Goal: Task Accomplishment & Management: Complete application form

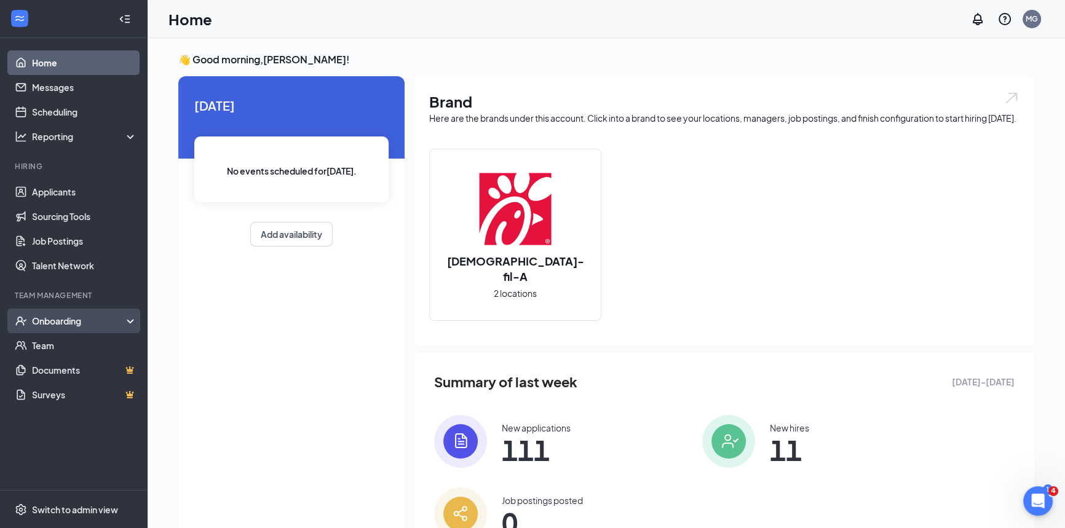
click at [74, 315] on div "Onboarding" at bounding box center [79, 321] width 95 height 12
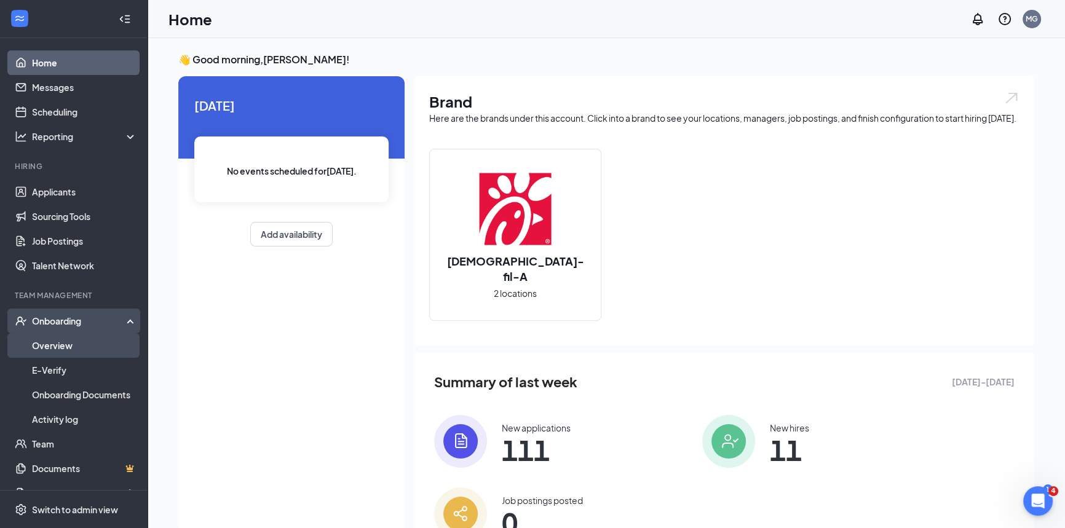
click at [69, 338] on link "Overview" at bounding box center [84, 345] width 105 height 25
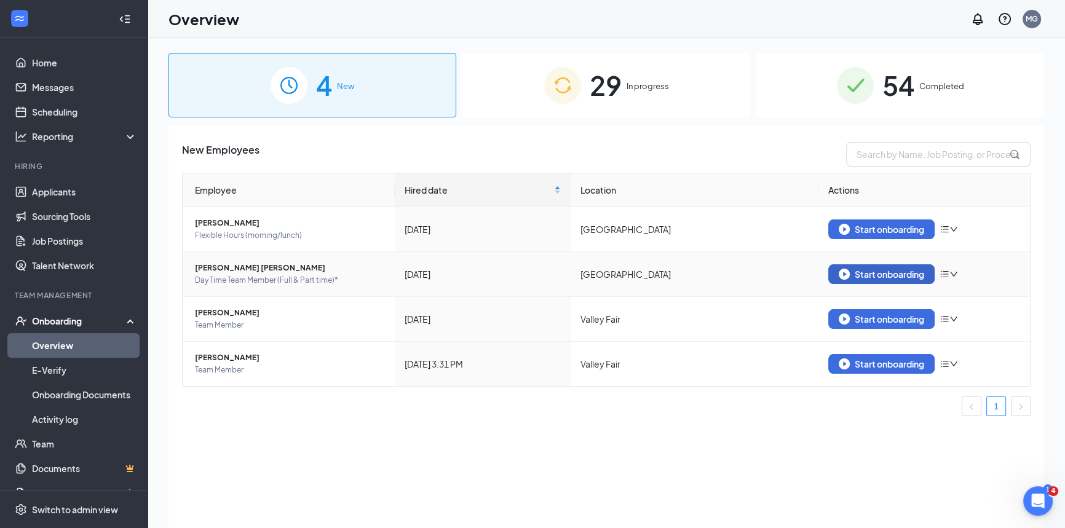
click at [887, 269] on div "Start onboarding" at bounding box center [881, 274] width 85 height 11
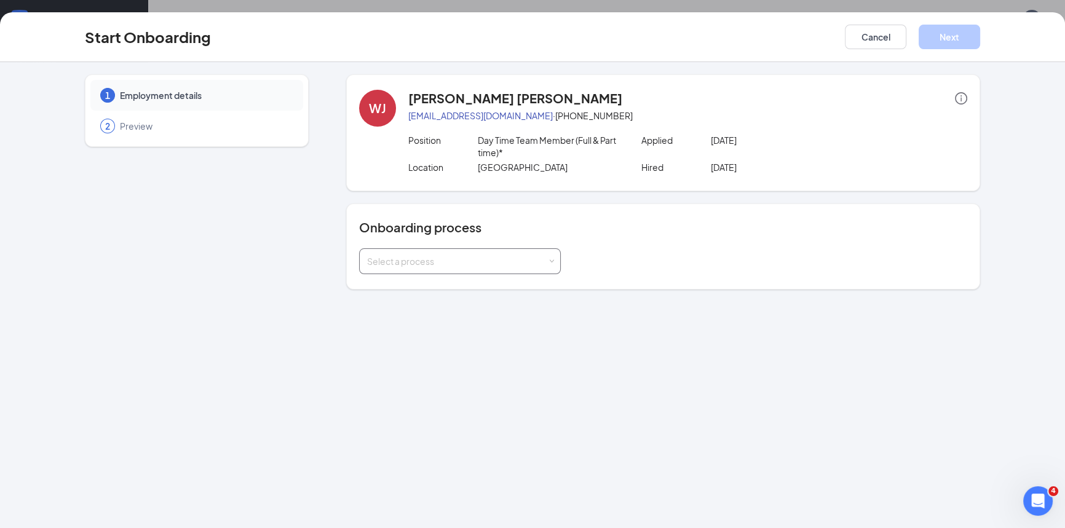
click at [512, 258] on div "Select a process" at bounding box center [457, 261] width 180 height 12
click at [443, 282] on span "HR Payroll Integration" at bounding box center [406, 285] width 86 height 11
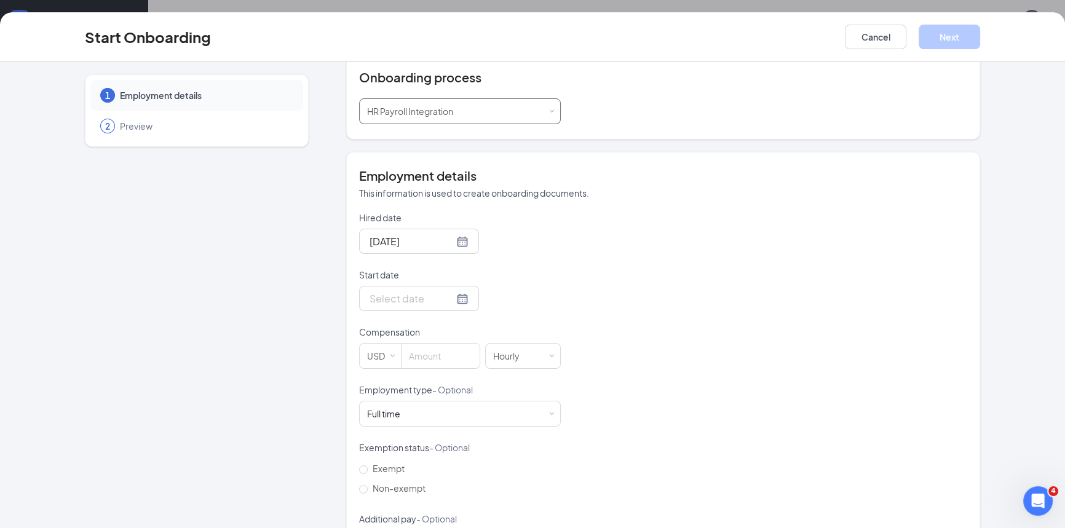
scroll to position [167, 0]
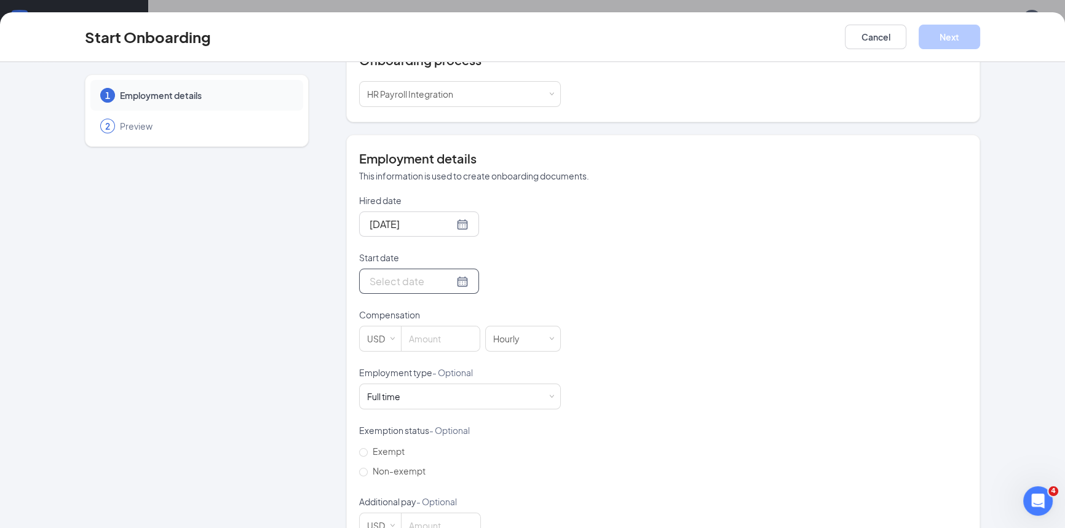
click at [450, 281] on div at bounding box center [419, 281] width 99 height 15
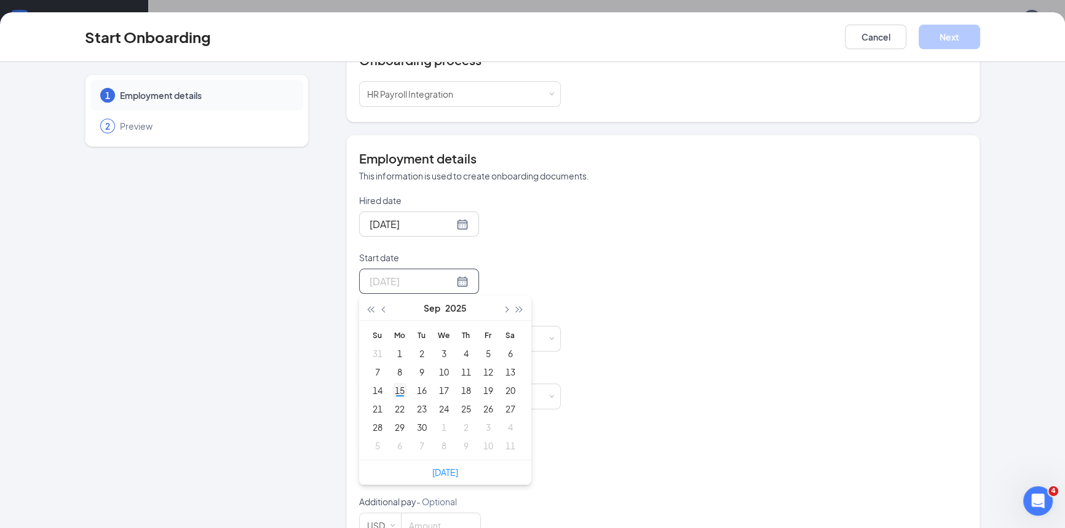
type input "Sep 15, 2025"
click at [394, 393] on div "15" at bounding box center [399, 390] width 15 height 15
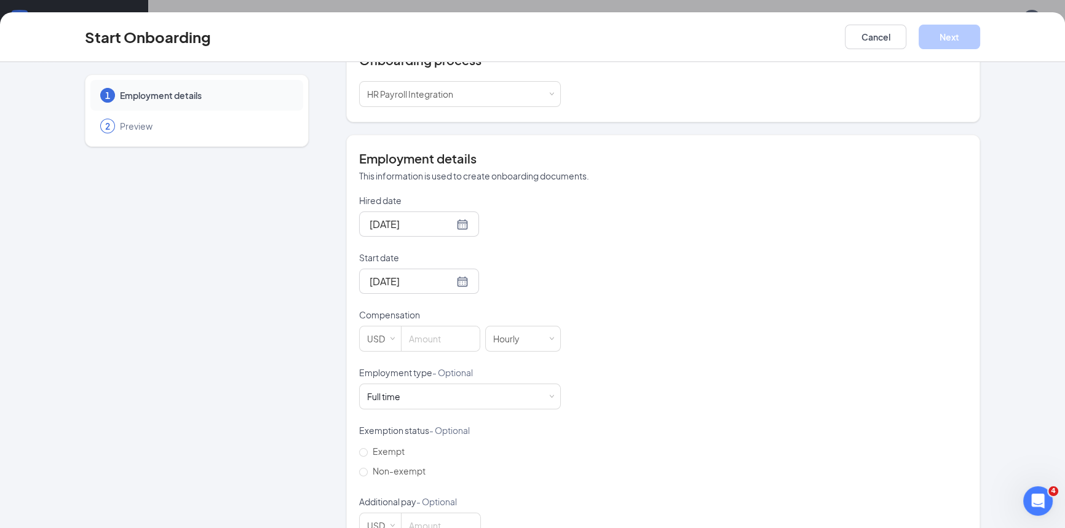
click at [512, 295] on form "Hired date Sep 11, 2025 Start date Sep 15, 2025 Sep 2025 Su Mo Tu We Th Fr Sa 3…" at bounding box center [460, 366] width 202 height 344
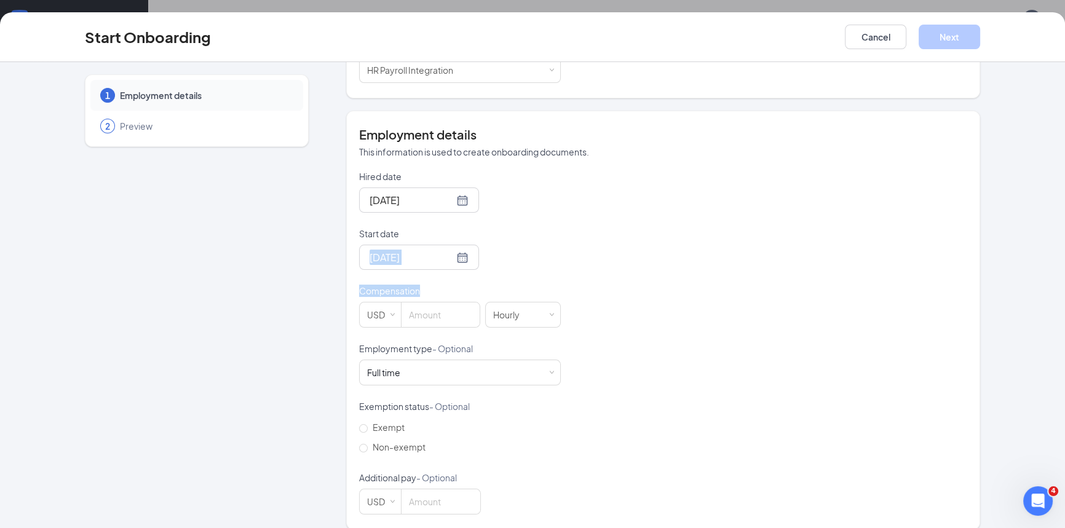
scroll to position [204, 0]
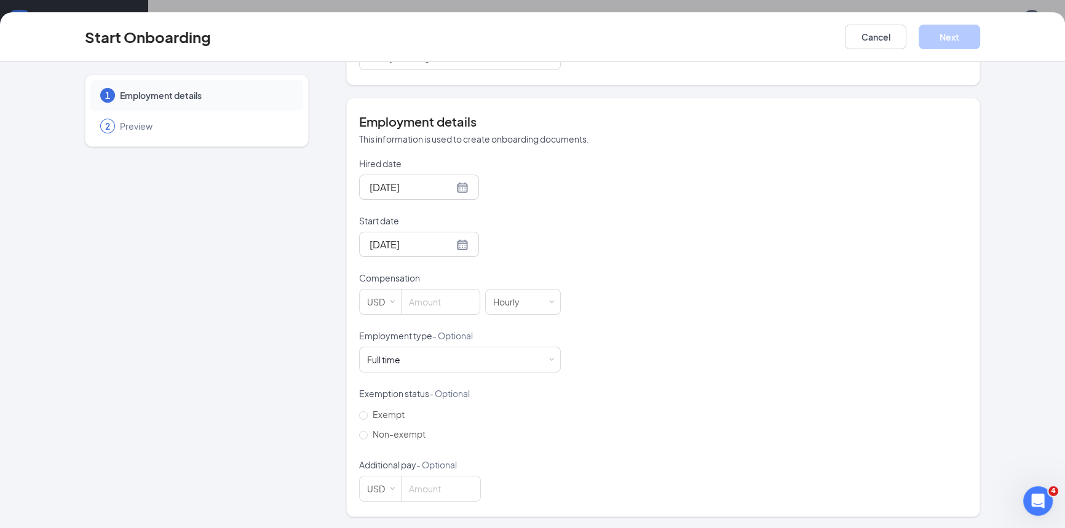
click at [595, 300] on div "Hired date Sep 11, 2025 Start date Sep 15, 2025 Sep 2025 Su Mo Tu We Th Fr Sa 3…" at bounding box center [663, 329] width 608 height 344
click at [415, 299] on input at bounding box center [441, 302] width 78 height 25
type input "16"
click at [470, 333] on p "Employment type - Optional" at bounding box center [460, 336] width 202 height 12
click at [457, 350] on div "Full time Works 30+ hours per week and is reasonably expected to work" at bounding box center [460, 359] width 186 height 25
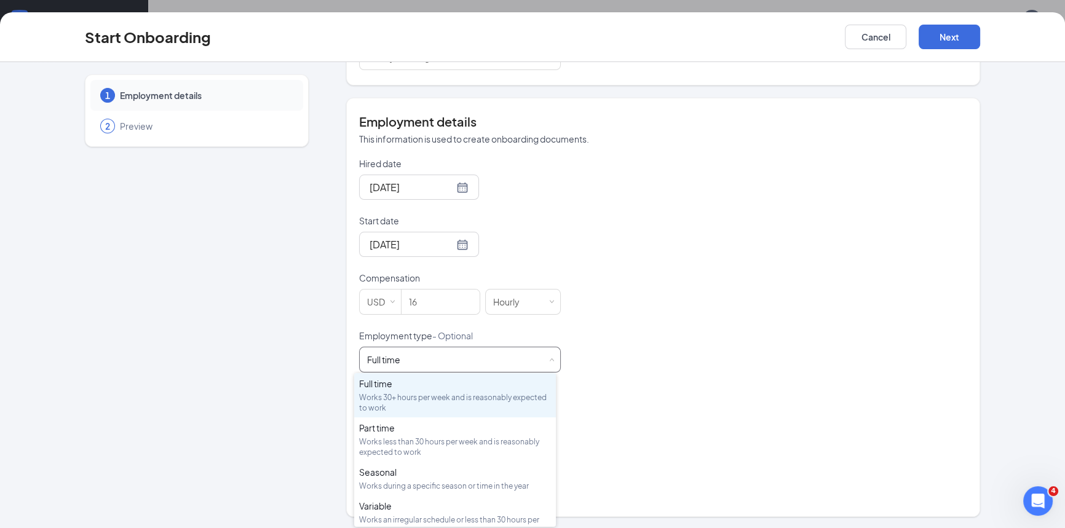
click at [457, 350] on div "Full time Works 30+ hours per week and is reasonably expected to work" at bounding box center [460, 359] width 186 height 25
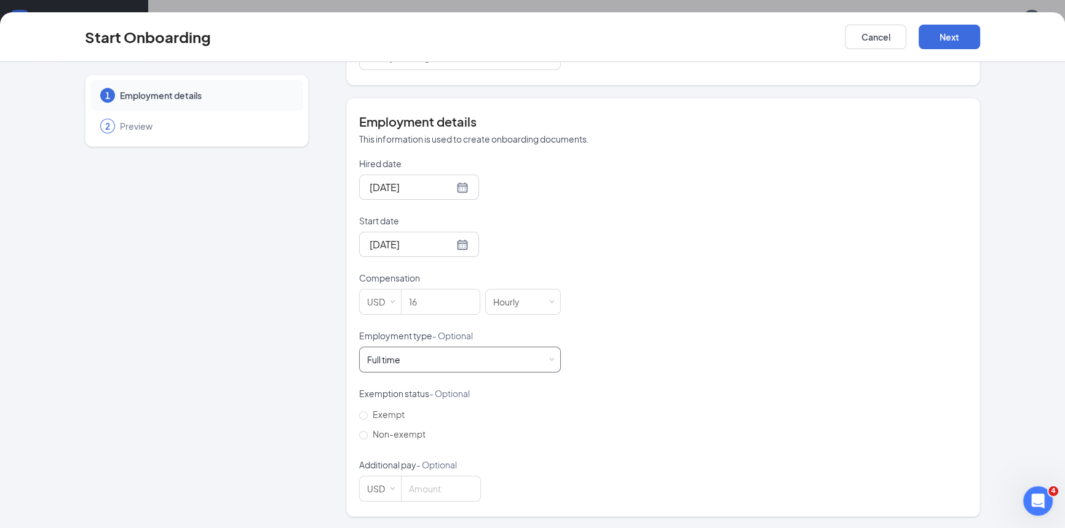
scroll to position [55, 0]
click at [359, 441] on label "Non-exempt" at bounding box center [394, 434] width 71 height 20
click at [359, 440] on input "Non-exempt" at bounding box center [363, 435] width 9 height 9
radio input "true"
click at [395, 488] on div "USD" at bounding box center [380, 489] width 42 height 26
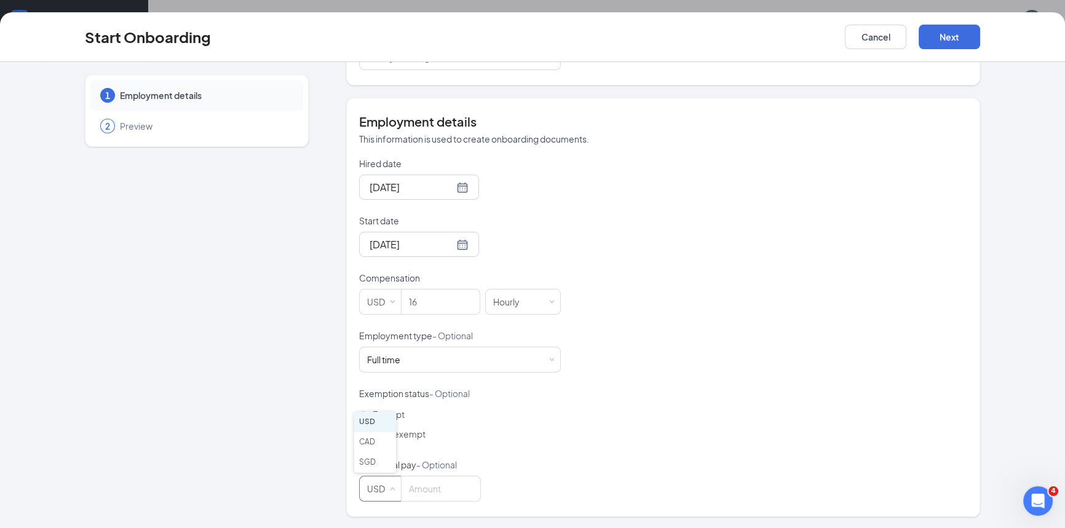
click at [395, 488] on div "USD" at bounding box center [380, 489] width 42 height 26
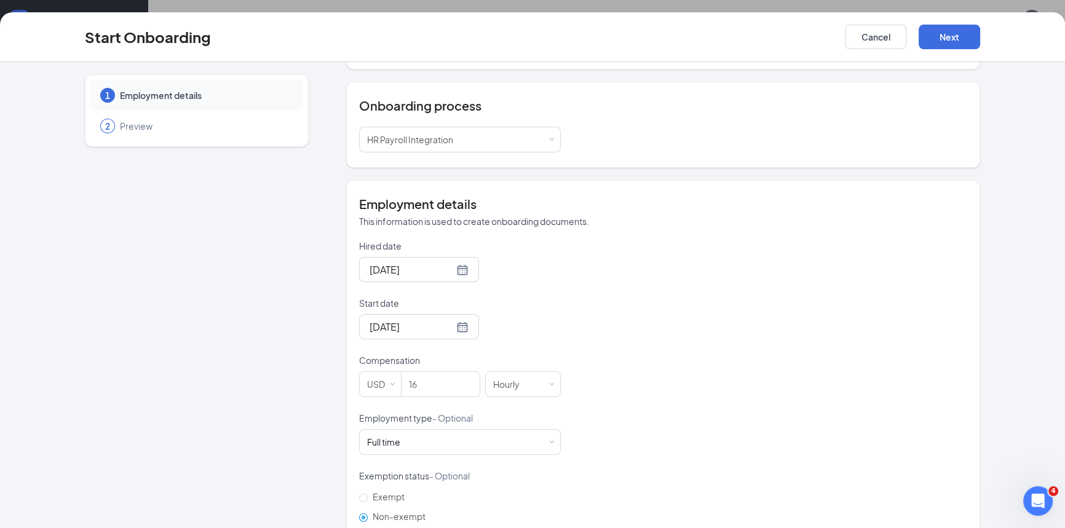
scroll to position [204, 0]
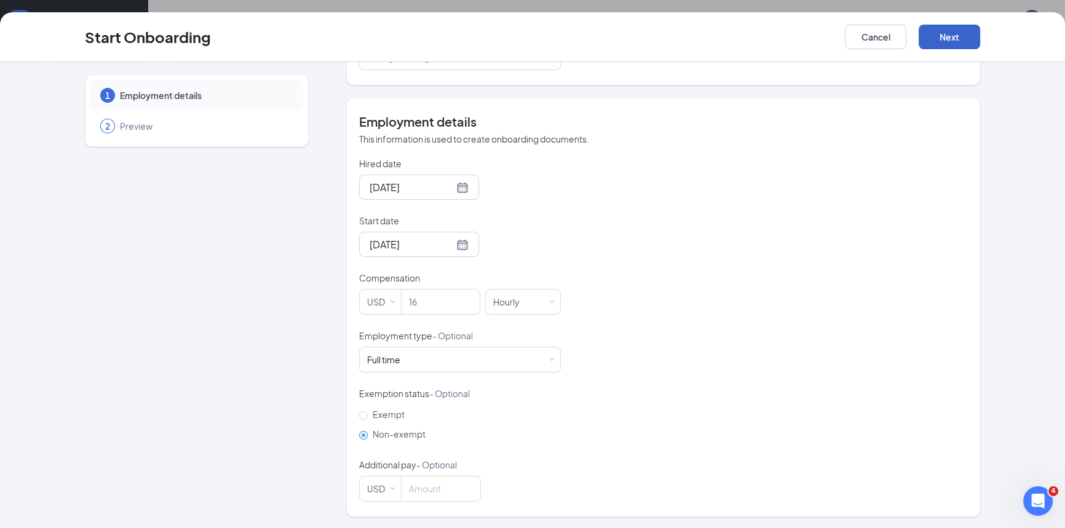
click at [959, 46] on button "Next" at bounding box center [949, 37] width 61 height 25
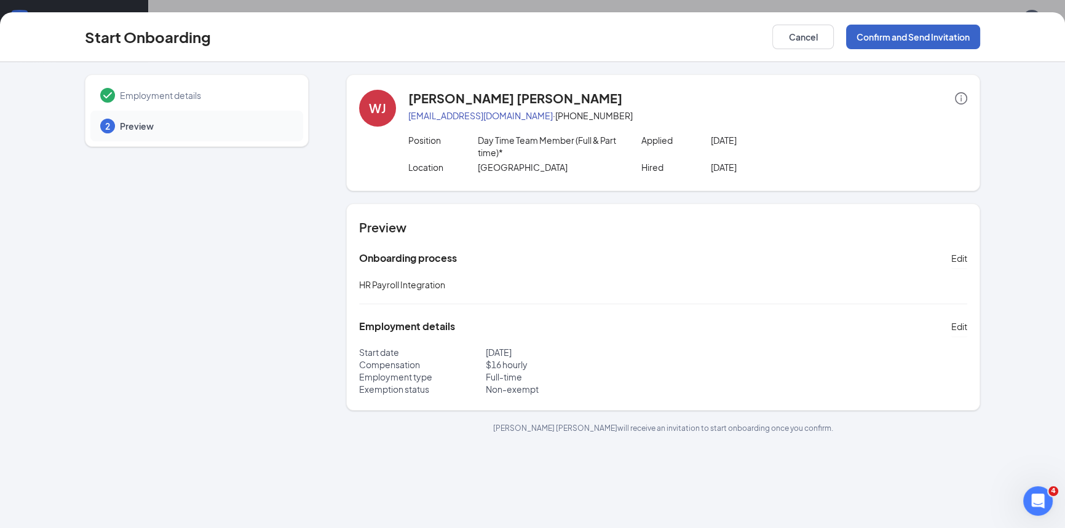
click at [937, 45] on button "Confirm and Send Invitation" at bounding box center [913, 37] width 134 height 25
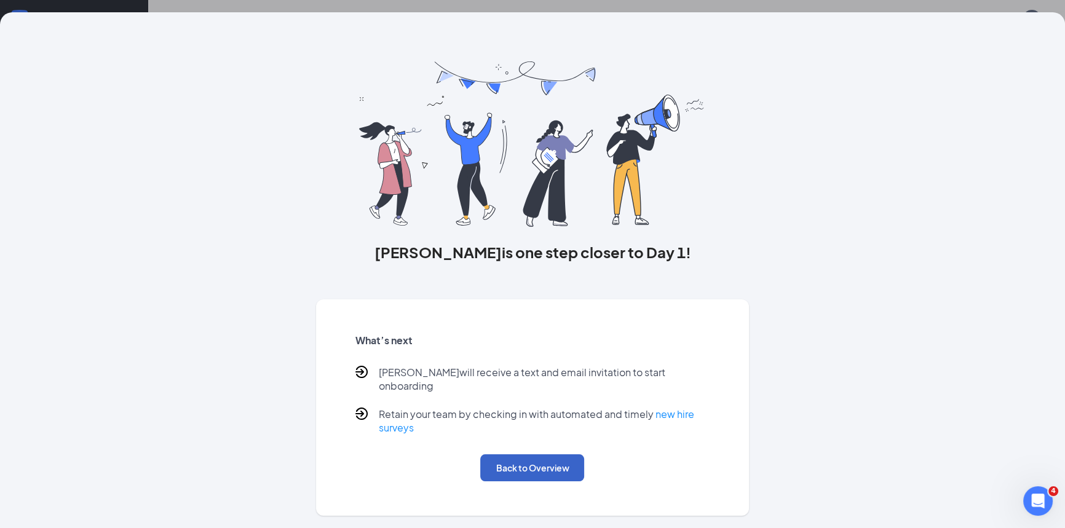
click at [503, 454] on button "Back to Overview" at bounding box center [532, 467] width 104 height 27
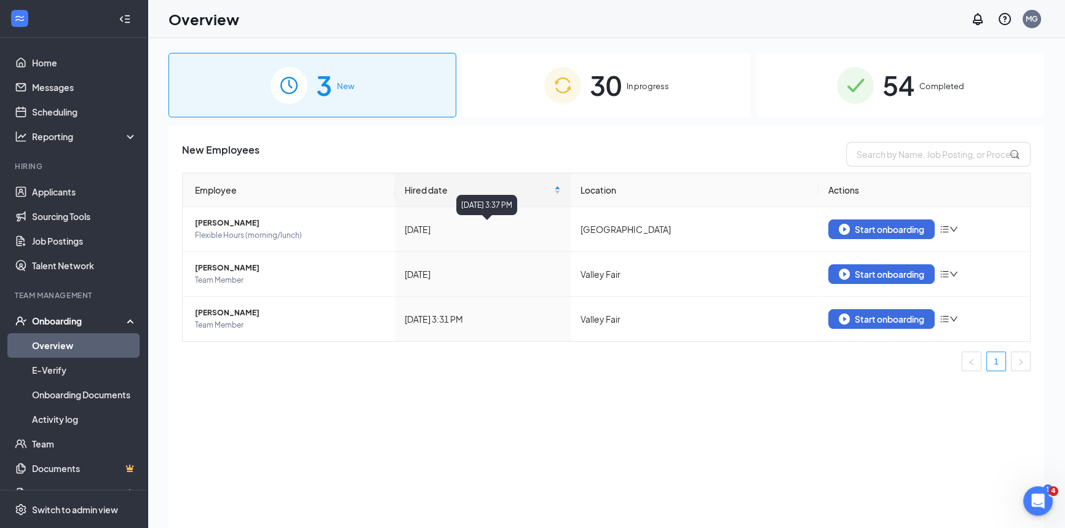
click at [575, 93] on img at bounding box center [562, 85] width 37 height 37
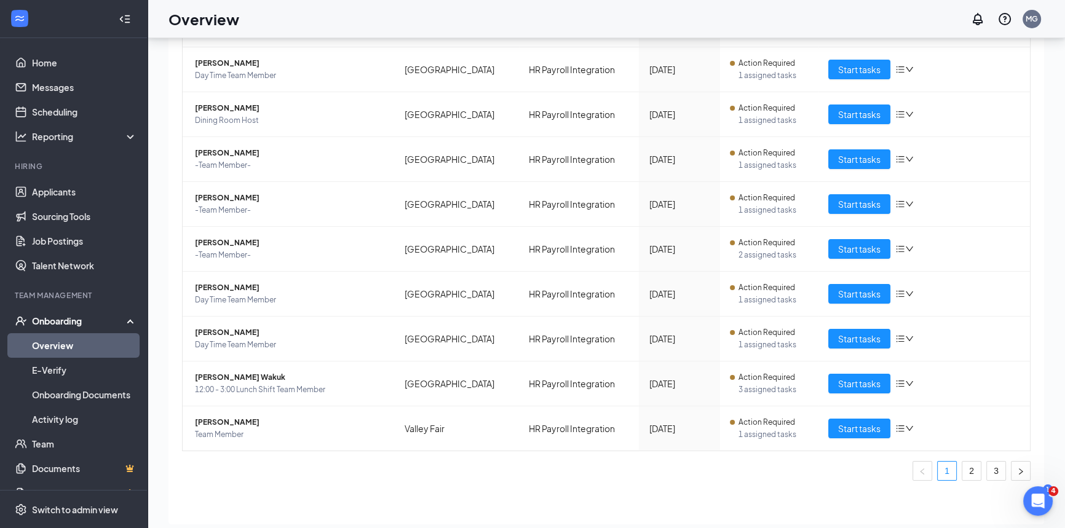
scroll to position [55, 0]
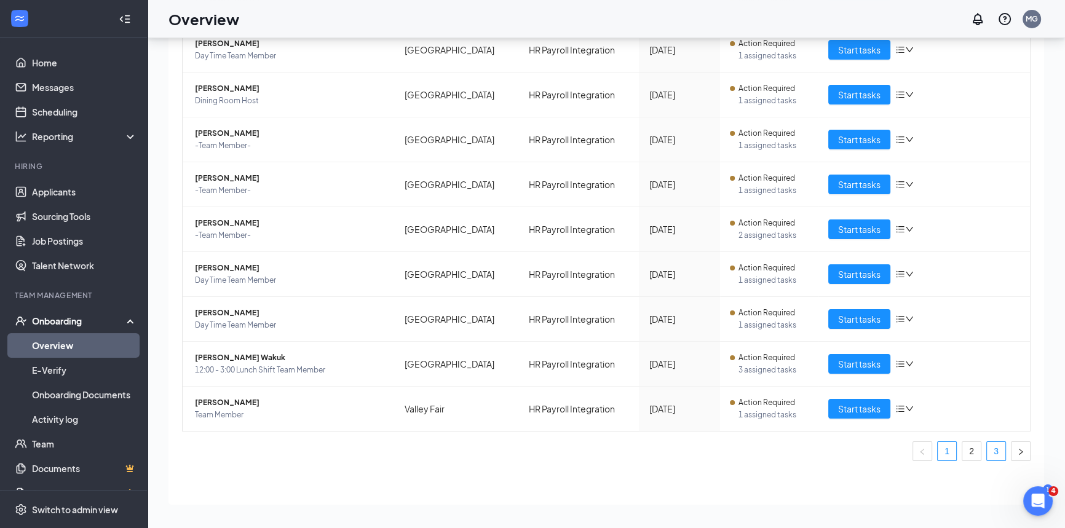
click at [987, 444] on link "3" at bounding box center [996, 451] width 18 height 18
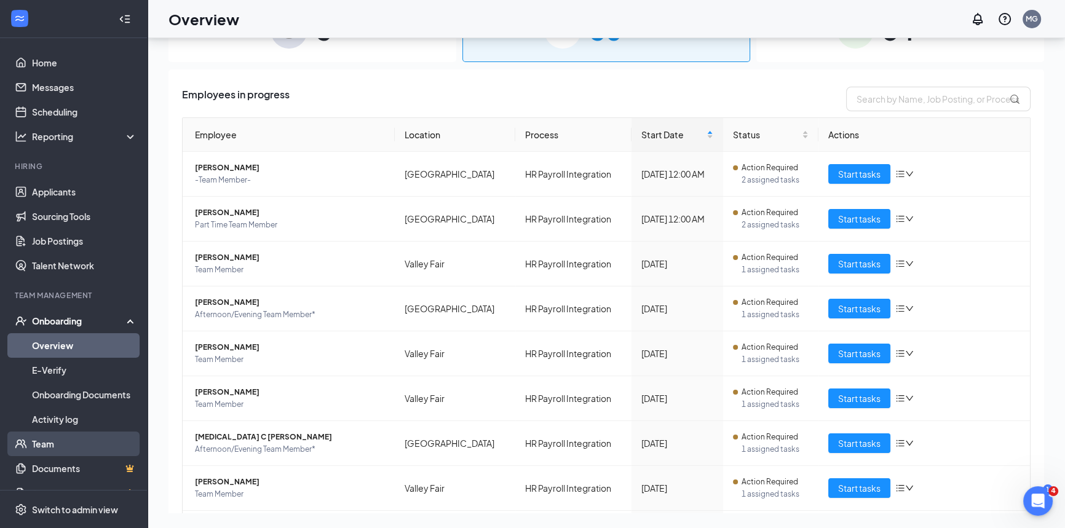
click at [61, 440] on link "Team" at bounding box center [84, 444] width 105 height 25
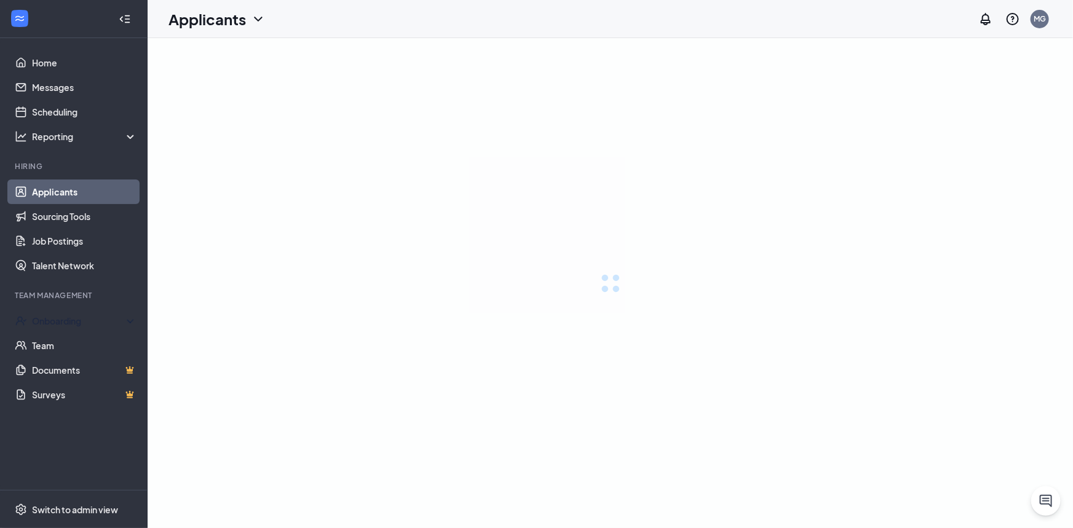
click at [76, 325] on div "Onboarding" at bounding box center [85, 321] width 106 height 12
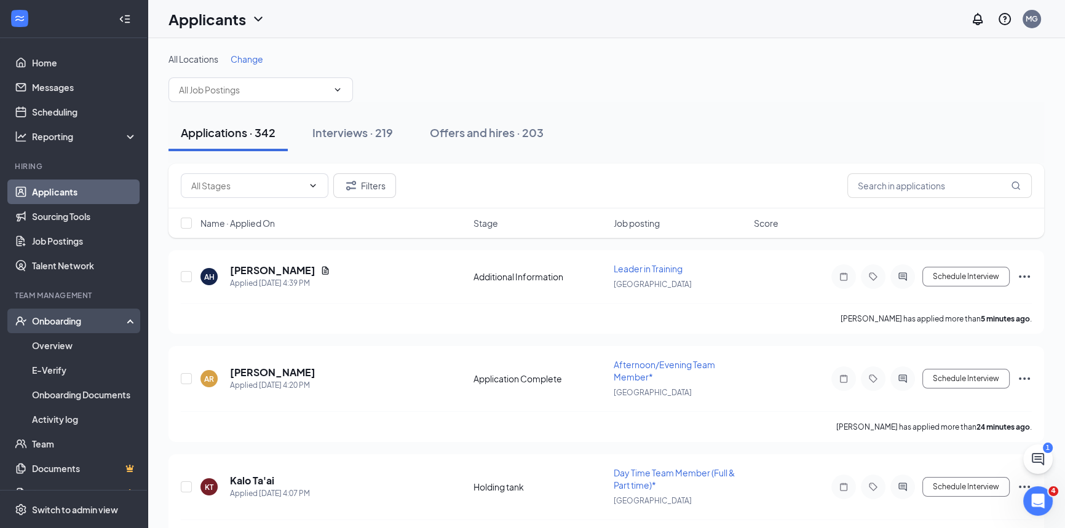
click at [89, 319] on div "Onboarding" at bounding box center [79, 321] width 95 height 12
click at [54, 341] on link "Overview" at bounding box center [84, 345] width 105 height 25
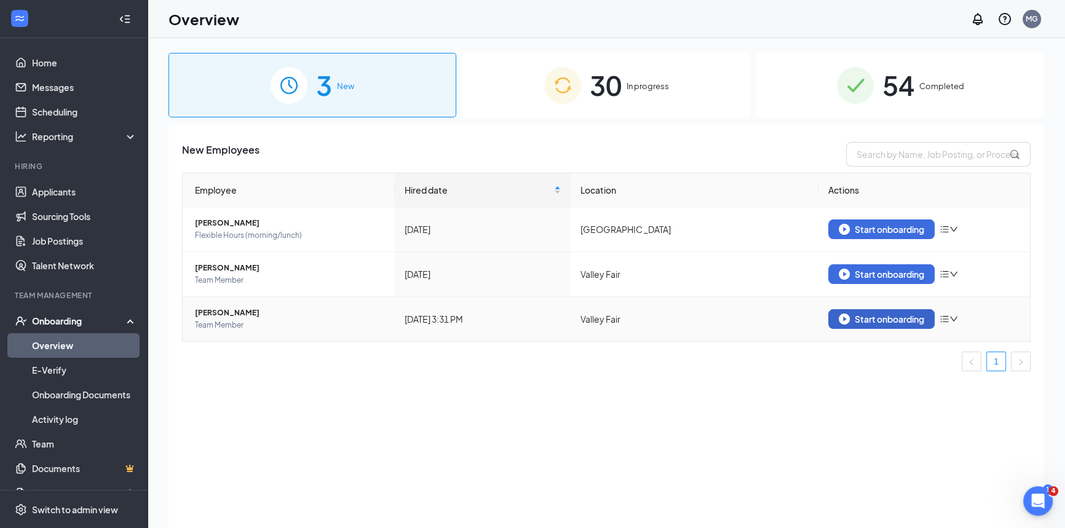
click at [903, 312] on button "Start onboarding" at bounding box center [881, 319] width 106 height 20
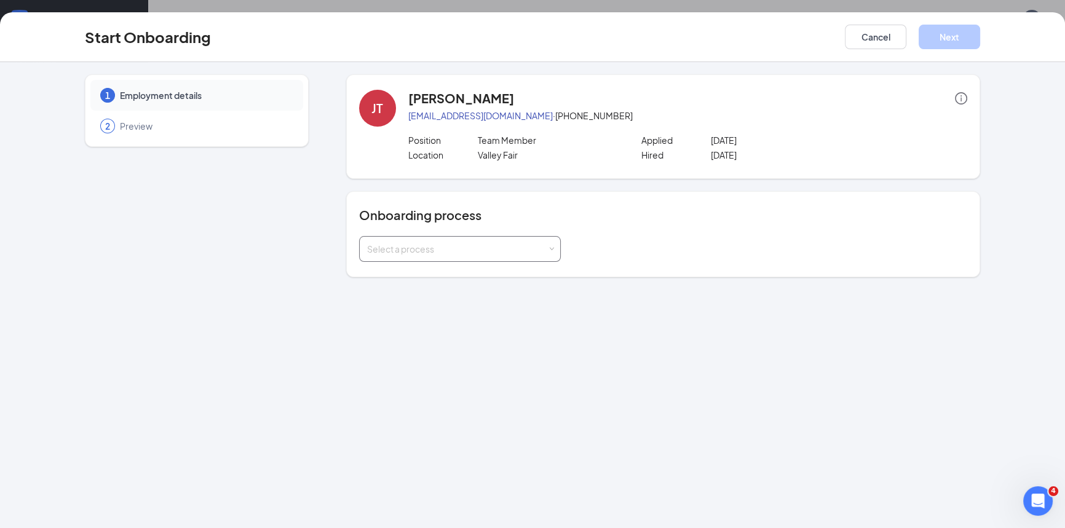
click at [491, 253] on div "Select a process" at bounding box center [457, 249] width 180 height 12
click at [464, 271] on li "HR Payroll Integration" at bounding box center [459, 274] width 202 height 22
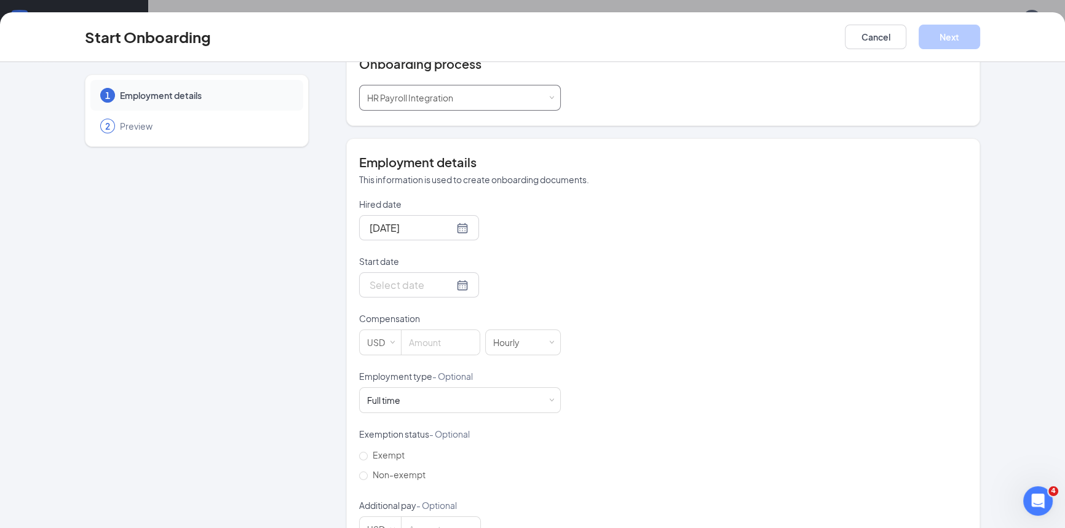
scroll to position [167, 0]
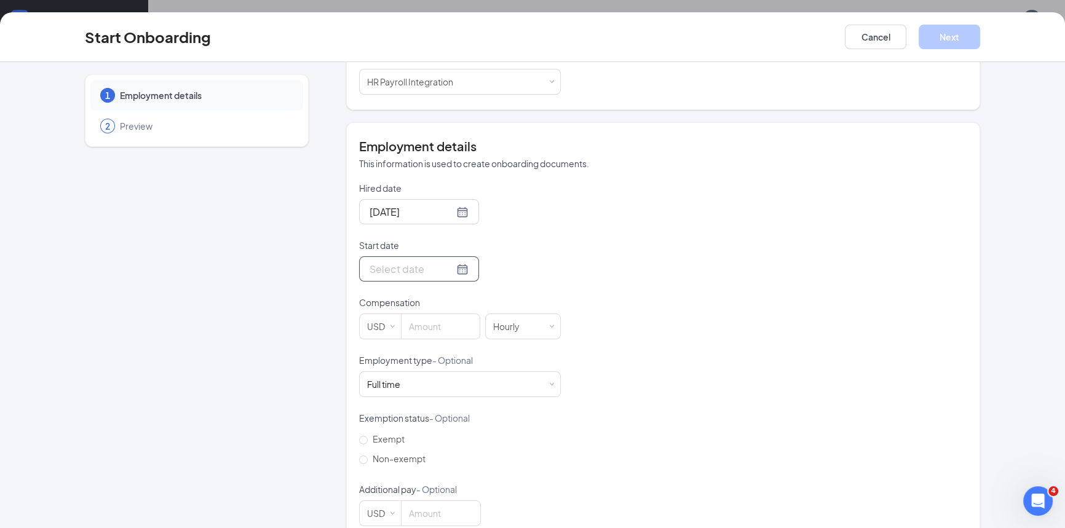
click at [443, 267] on div at bounding box center [419, 268] width 99 height 15
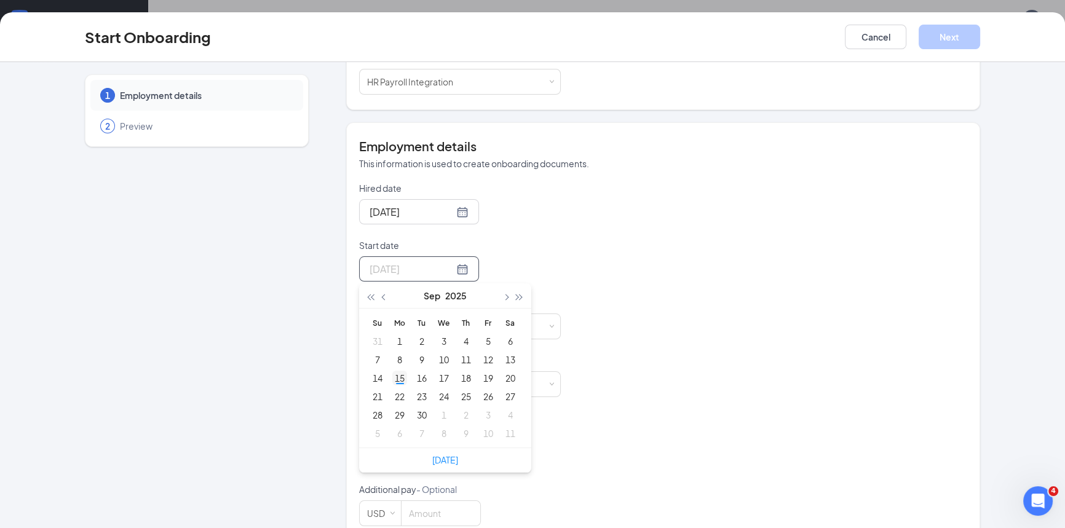
type input "Sep 15, 2025"
click at [397, 377] on div "15" at bounding box center [399, 378] width 15 height 15
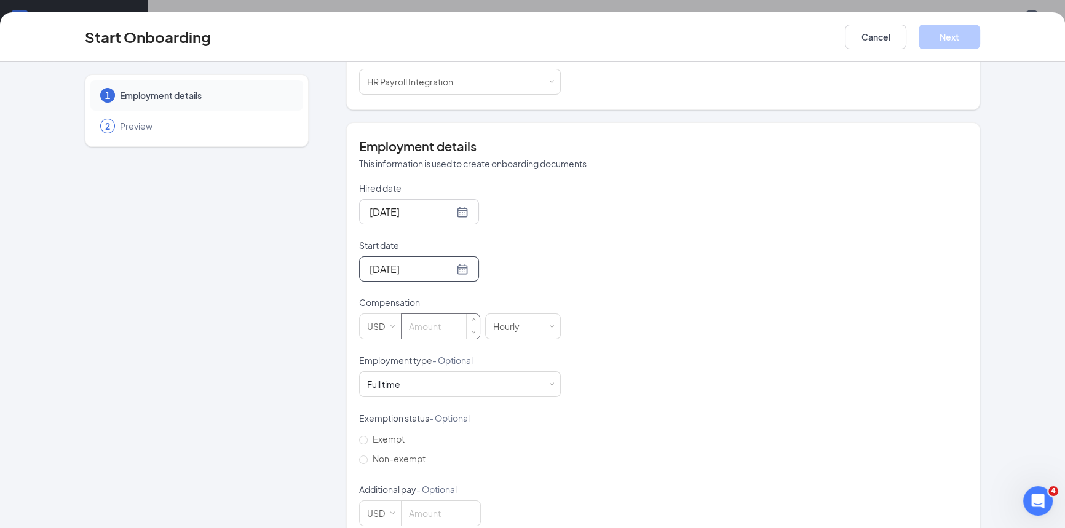
click at [431, 336] on input at bounding box center [441, 326] width 78 height 25
type input "8.75"
click at [574, 344] on div "Hired date Sep 15, 2025 Start date Sep 15, 2025 Sep 2025 Su Mo Tu We Th Fr Sa 3…" at bounding box center [663, 354] width 608 height 344
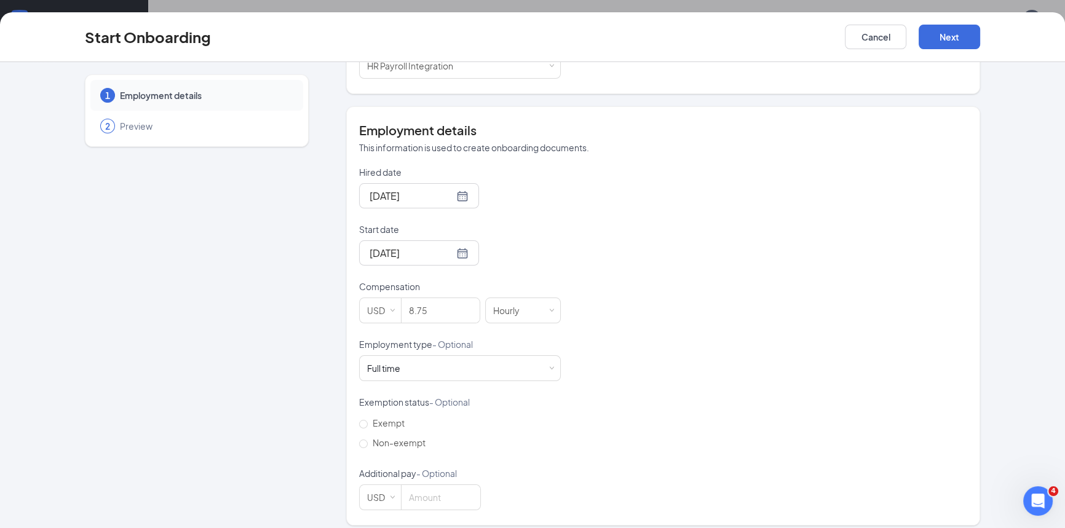
scroll to position [192, 0]
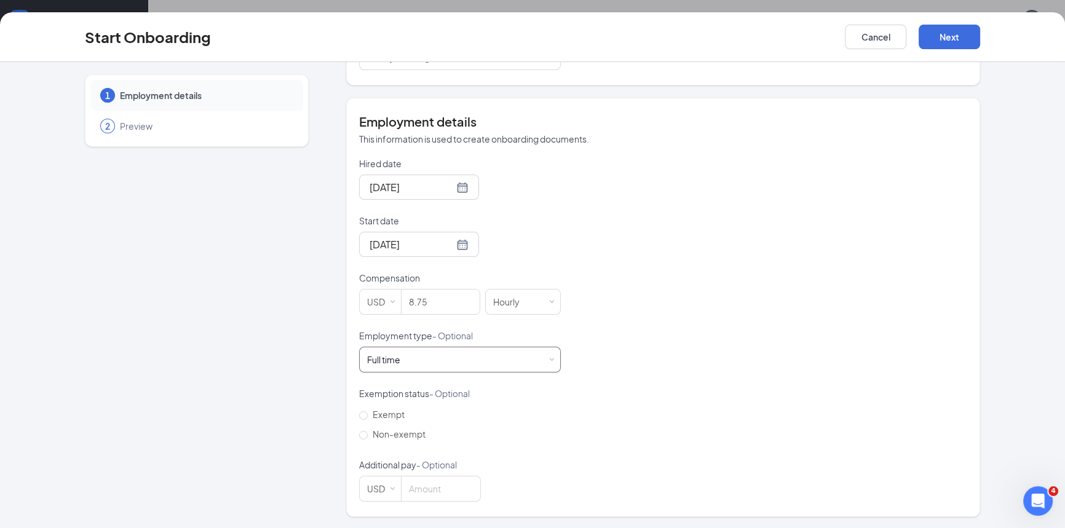
click at [403, 362] on div "Full time Works 30+ hours per week and is reasonably expected to work" at bounding box center [388, 360] width 42 height 12
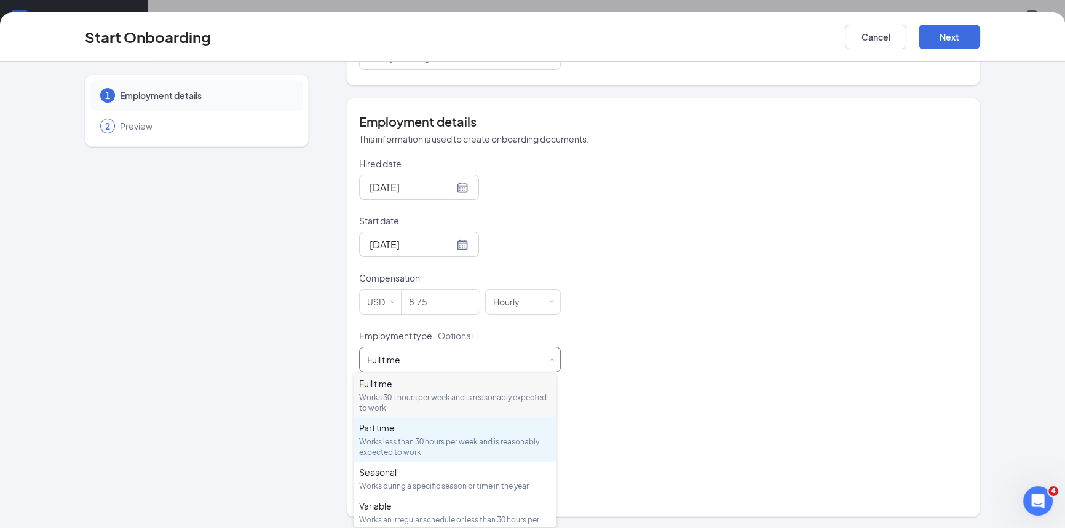
click at [400, 453] on div "Works less than 30 hours per week and is reasonably expected to work" at bounding box center [455, 447] width 192 height 21
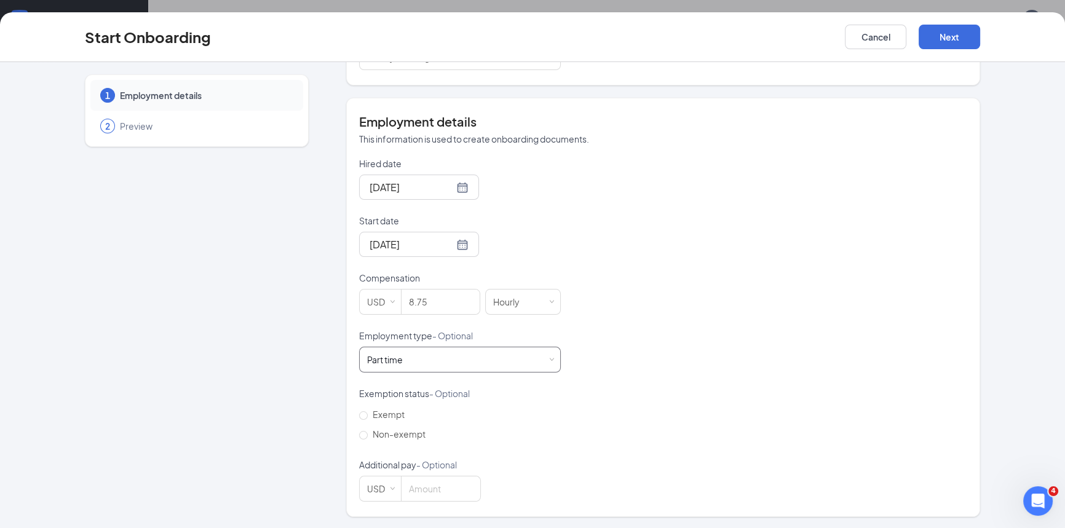
scroll to position [55, 0]
click at [368, 430] on span "Non-exempt" at bounding box center [399, 434] width 63 height 11
click at [363, 431] on input "Non-exempt" at bounding box center [363, 435] width 9 height 9
radio input "true"
click at [941, 46] on button "Next" at bounding box center [949, 37] width 61 height 25
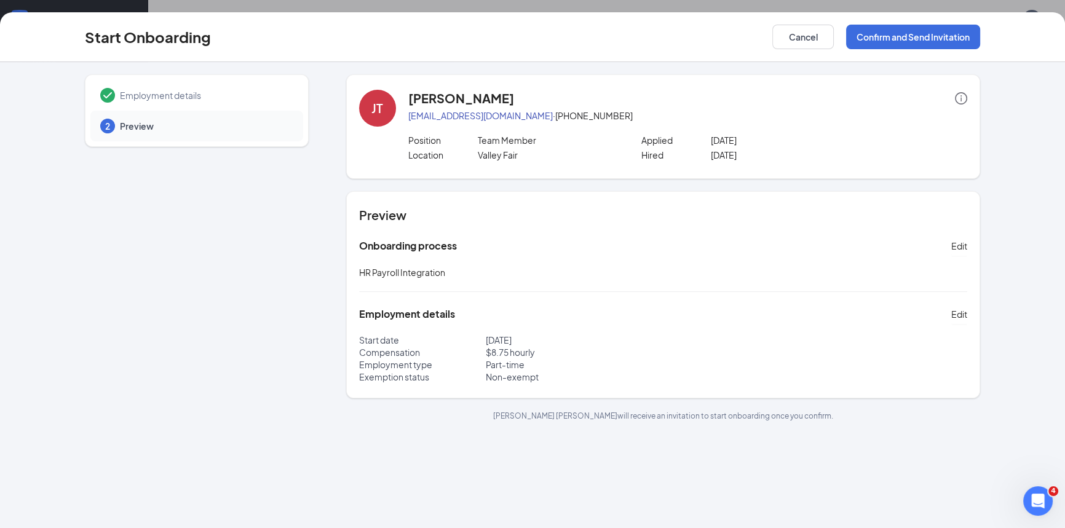
scroll to position [0, 0]
click at [888, 44] on button "Confirm and Send Invitation" at bounding box center [913, 37] width 134 height 25
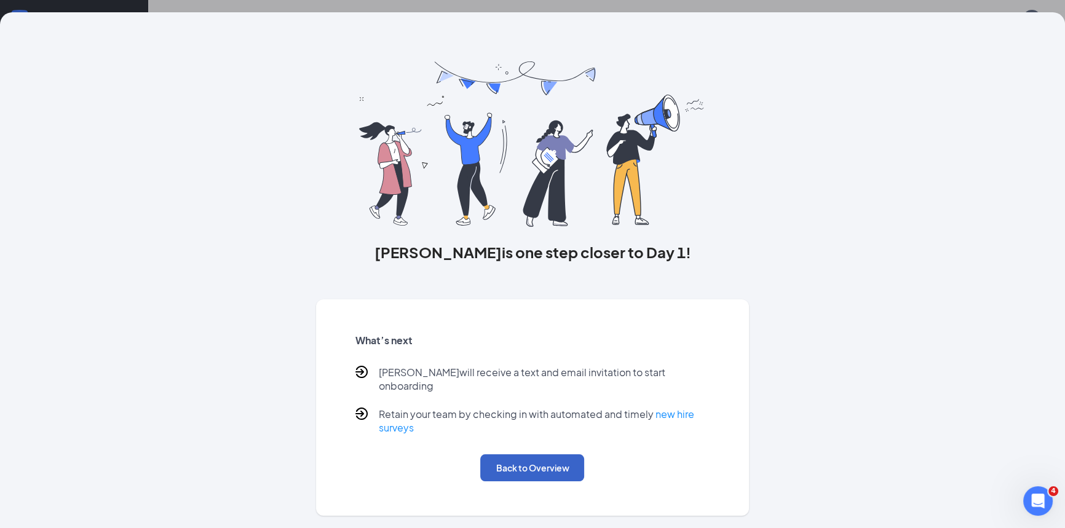
click at [555, 465] on button "Back to Overview" at bounding box center [532, 467] width 104 height 27
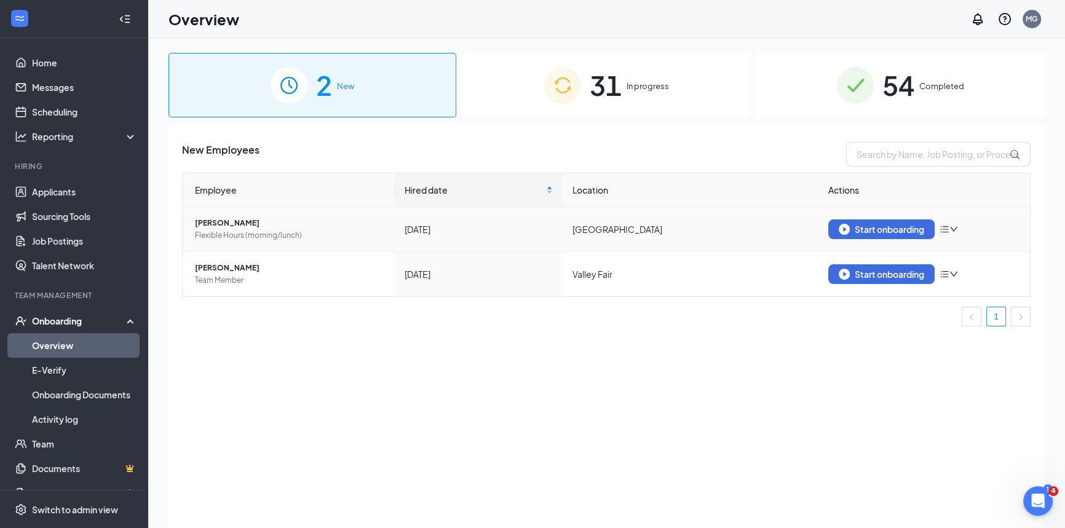
click at [948, 228] on icon "bars" at bounding box center [945, 229] width 10 height 10
click at [537, 240] on td "Sep 11" at bounding box center [479, 229] width 168 height 45
click at [307, 226] on span "Andrea Lira" at bounding box center [290, 223] width 190 height 12
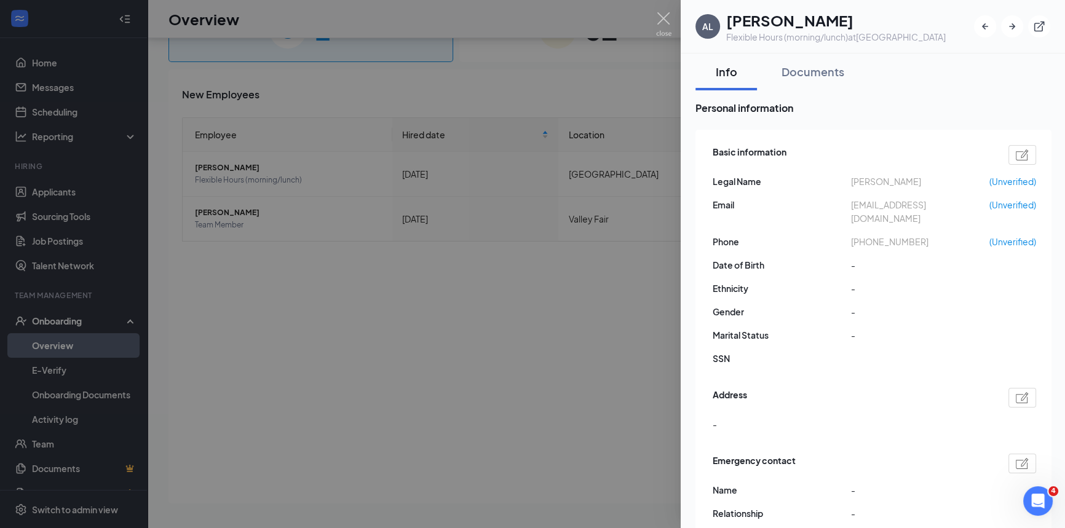
click at [671, 23] on div at bounding box center [532, 264] width 1065 height 528
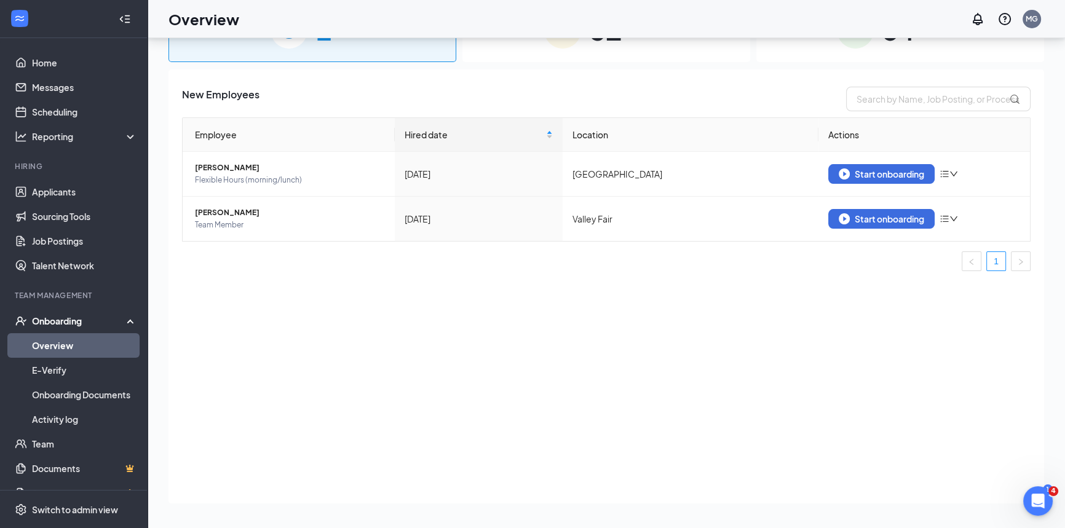
click at [665, 23] on div "Overview MG" at bounding box center [606, 19] width 917 height 38
click at [71, 435] on link "Team" at bounding box center [84, 444] width 105 height 25
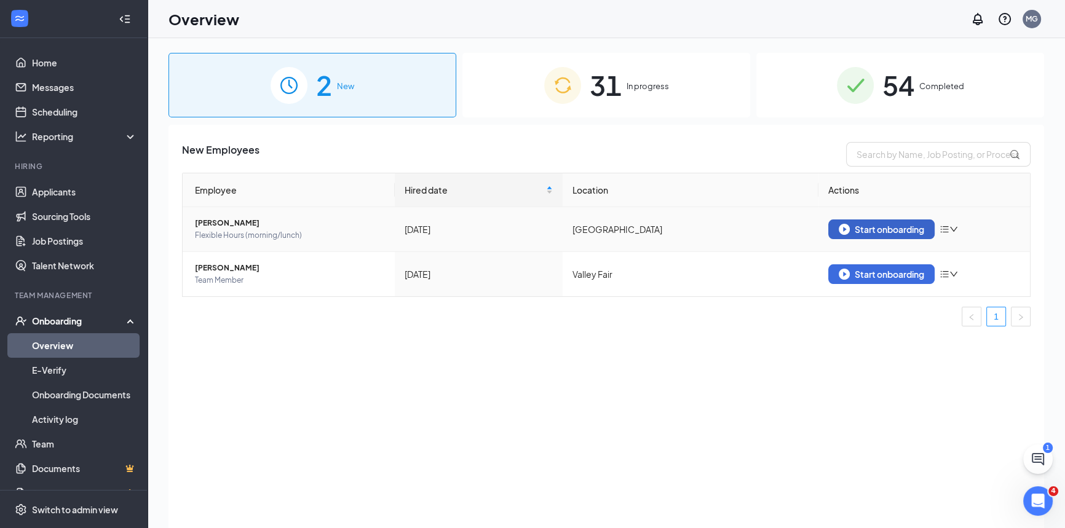
click at [888, 230] on div "Start onboarding" at bounding box center [881, 229] width 85 height 11
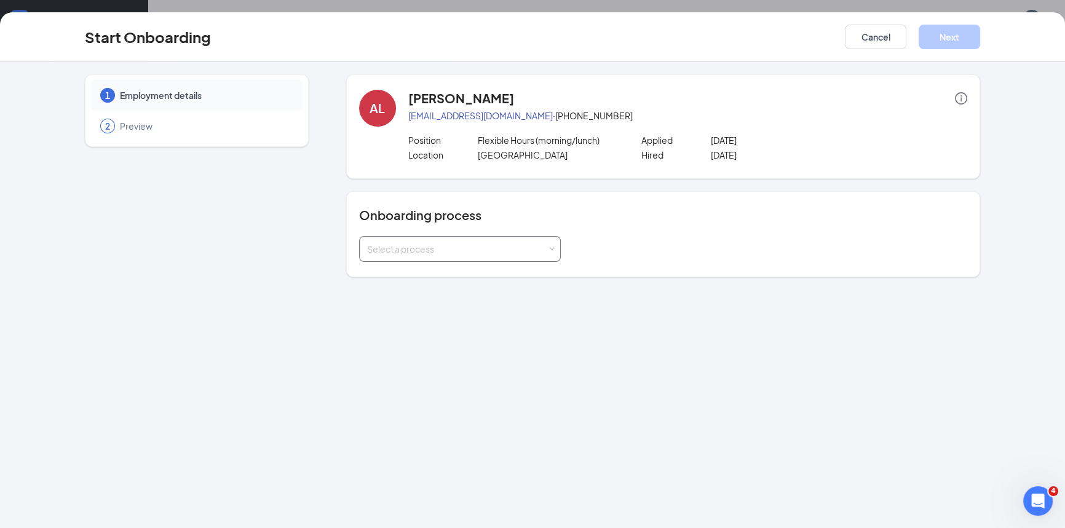
click at [492, 260] on div "Select a process" at bounding box center [460, 249] width 202 height 26
click at [417, 271] on span "HR Payroll Integration" at bounding box center [406, 273] width 86 height 11
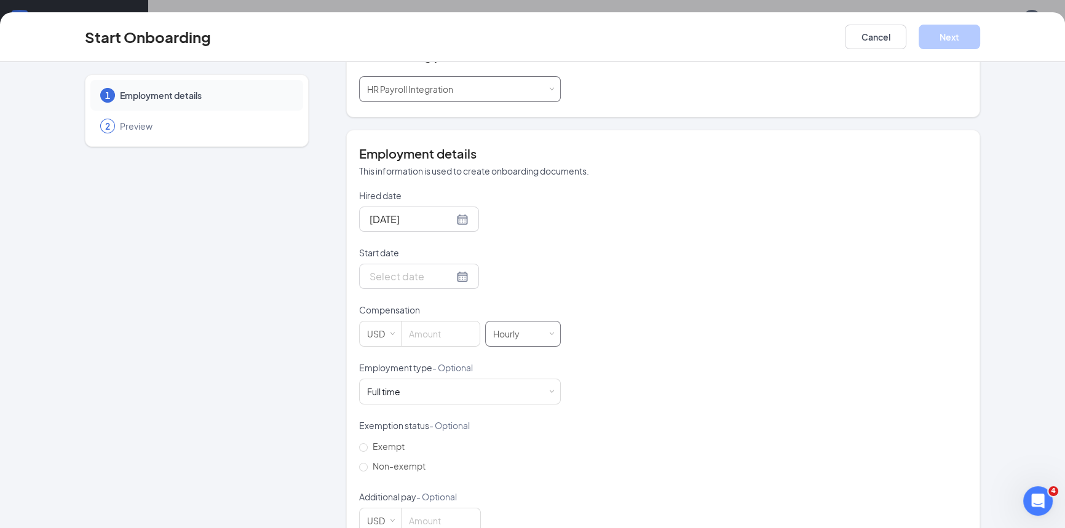
scroll to position [167, 0]
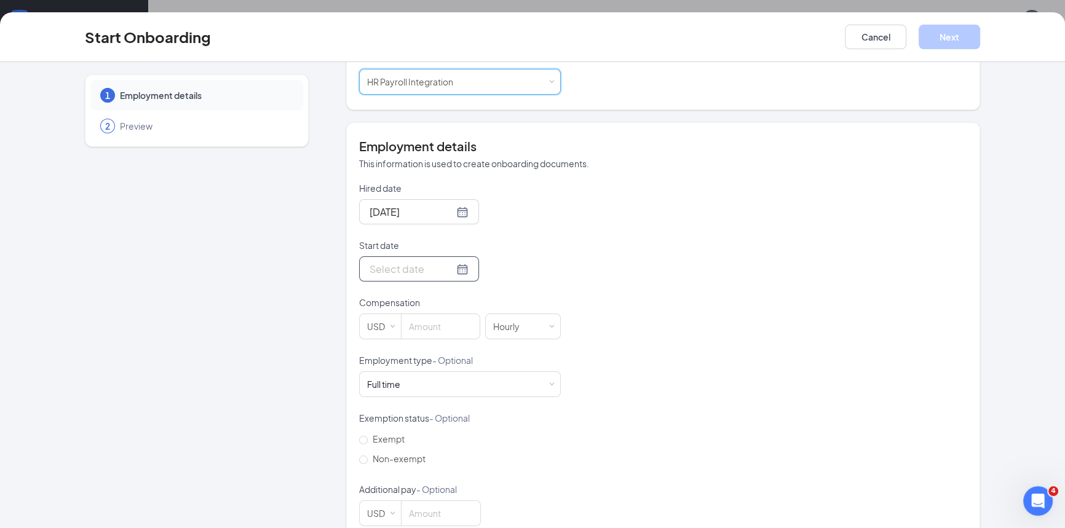
click at [449, 267] on div at bounding box center [419, 268] width 99 height 15
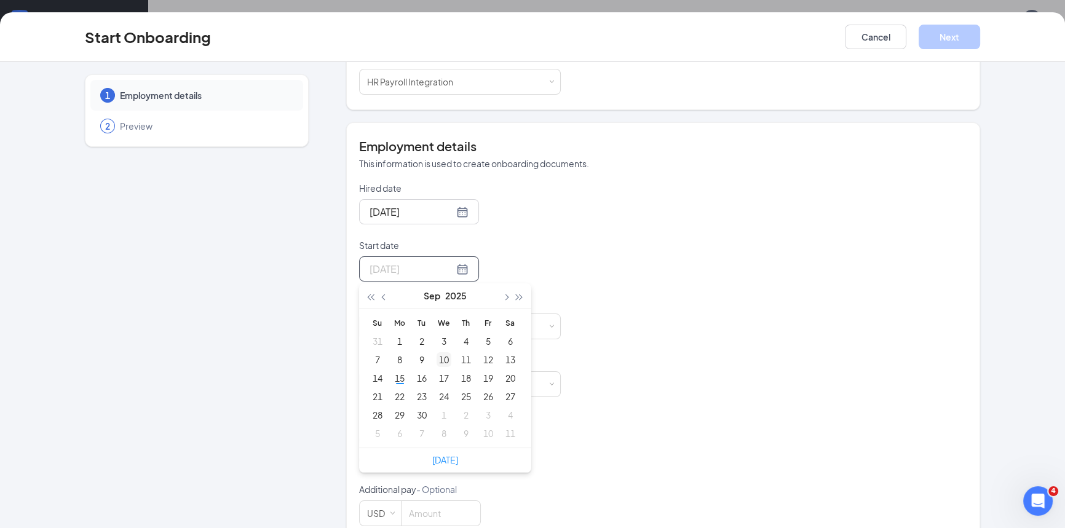
click at [437, 352] on div "10" at bounding box center [444, 359] width 15 height 15
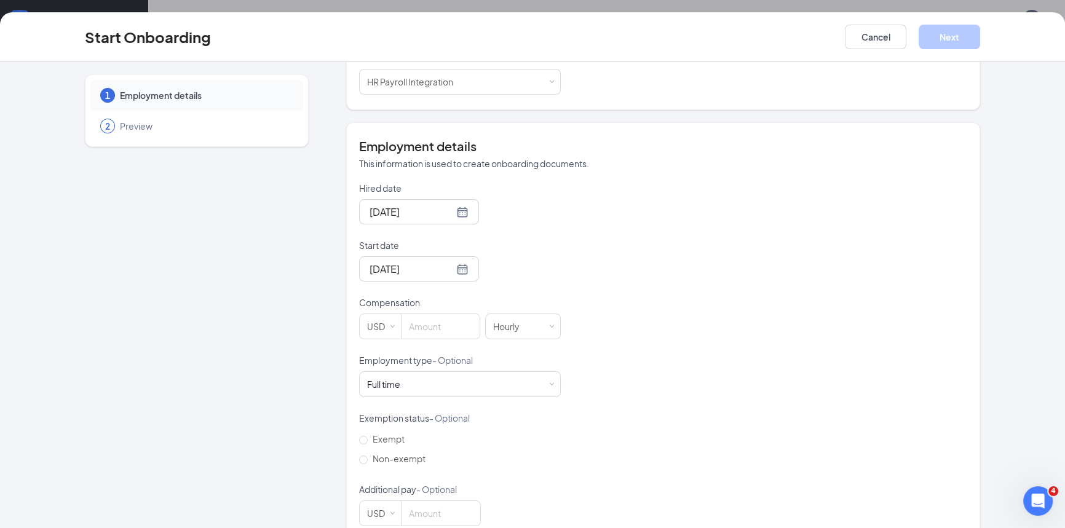
click at [521, 249] on p "Start date" at bounding box center [460, 245] width 202 height 12
click at [454, 261] on input "Sep 10, 2025" at bounding box center [412, 268] width 84 height 15
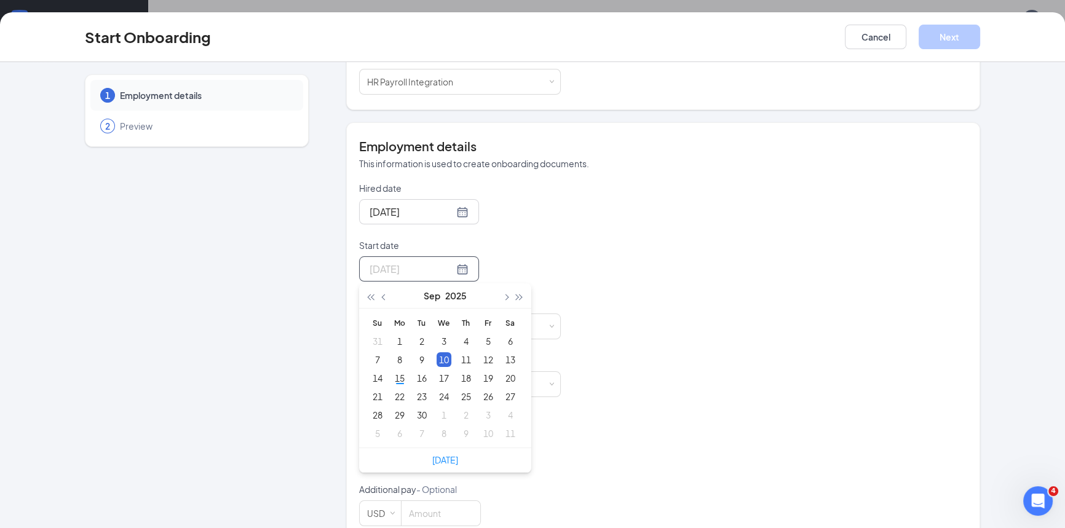
type input "Sep 10, 2025"
click at [539, 266] on div "Sep 10, 2025" at bounding box center [460, 268] width 202 height 25
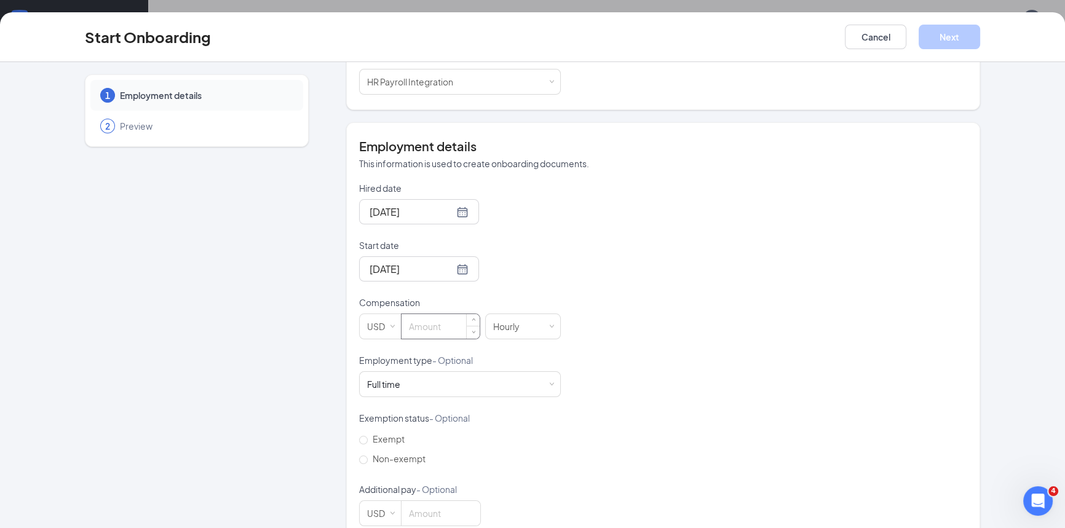
click at [430, 330] on input at bounding box center [441, 326] width 78 height 25
type input "16"
click at [591, 360] on div "Hired date Sep 11, 2025 Start date Sep 10, 2025 Sep 2025 Su Mo Tu We Th Fr Sa 3…" at bounding box center [663, 354] width 608 height 344
click at [462, 393] on div "Full time Works 30+ hours per week and is reasonably expected to work" at bounding box center [460, 384] width 186 height 25
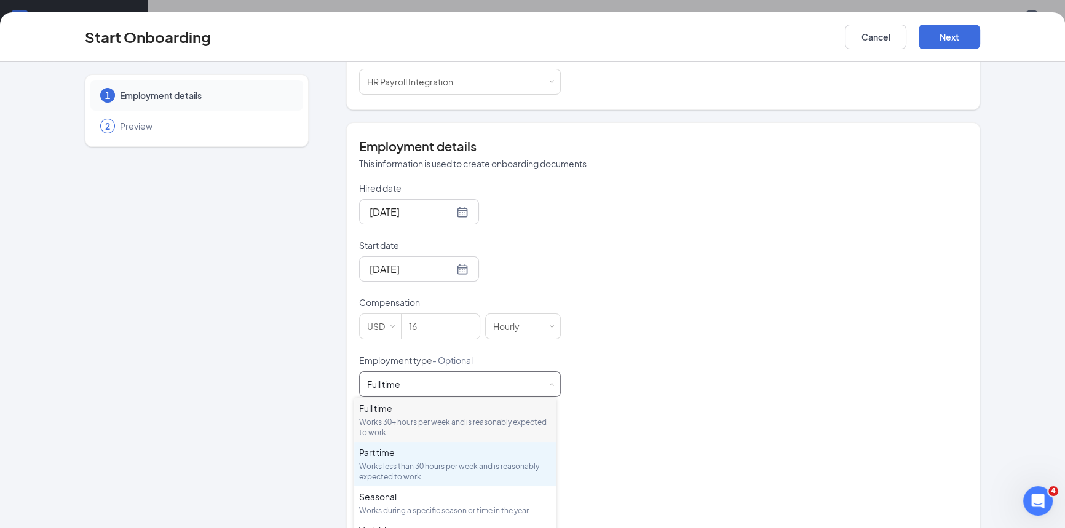
click at [437, 478] on div "Works less than 30 hours per week and is reasonably expected to work" at bounding box center [455, 471] width 192 height 21
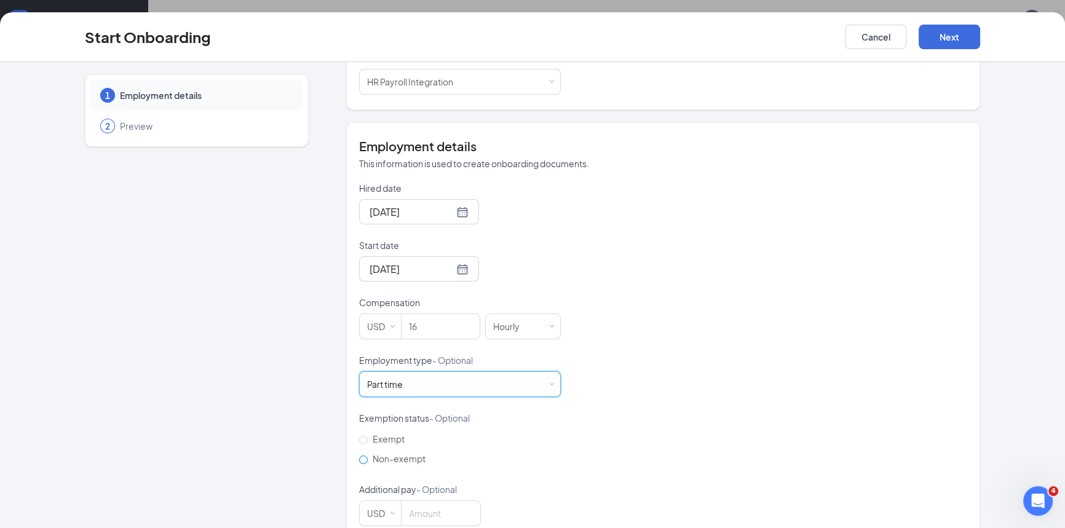
click at [371, 457] on span "Non-exempt" at bounding box center [399, 458] width 63 height 11
click at [368, 457] on input "Non-exempt" at bounding box center [363, 460] width 9 height 9
radio input "true"
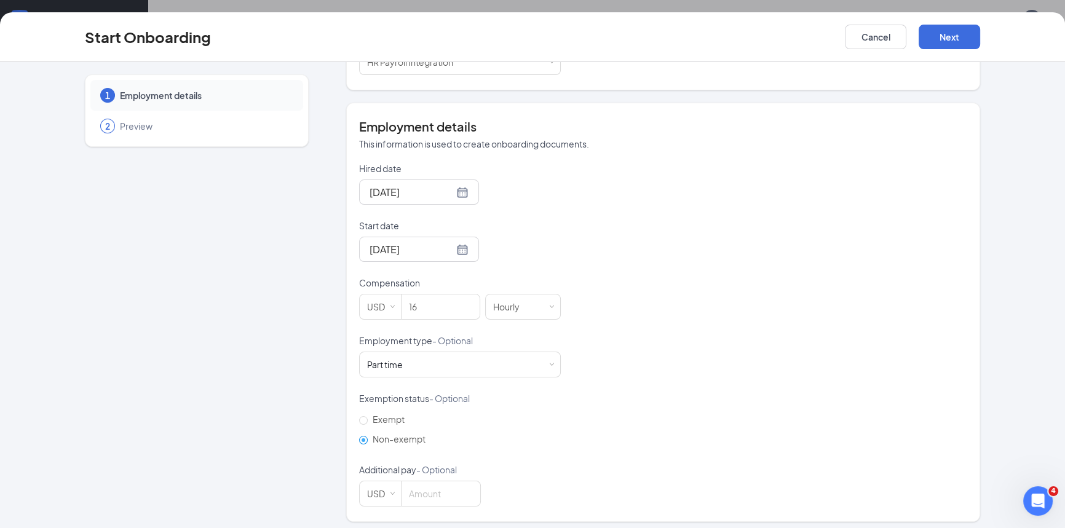
scroll to position [192, 0]
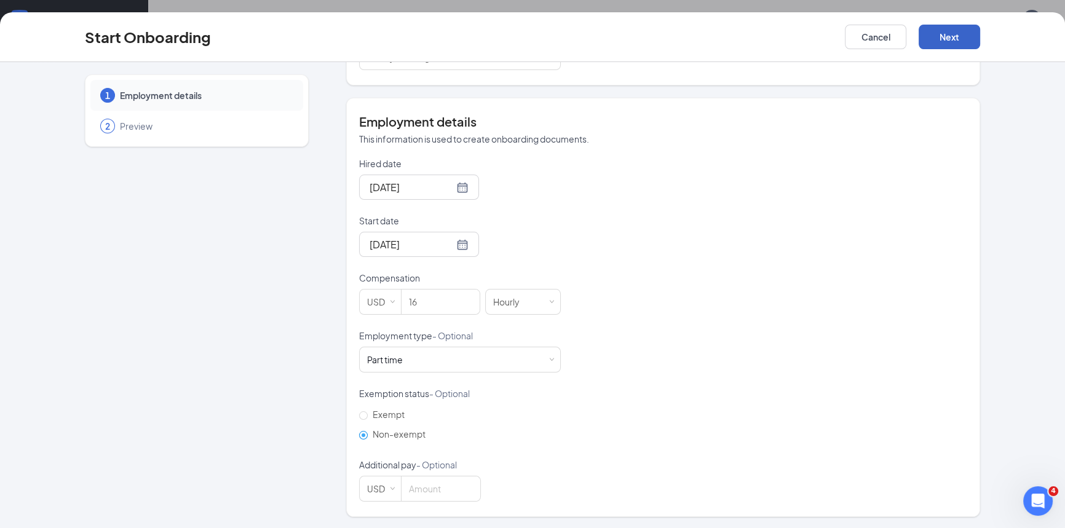
click at [931, 45] on button "Next" at bounding box center [949, 37] width 61 height 25
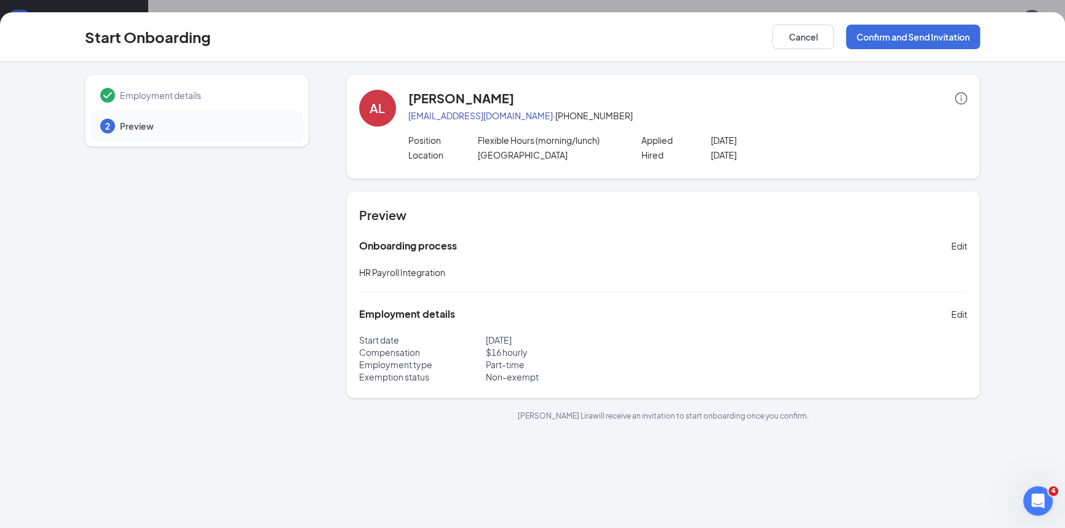
scroll to position [0, 0]
click at [879, 43] on button "Confirm and Send Invitation" at bounding box center [913, 37] width 134 height 25
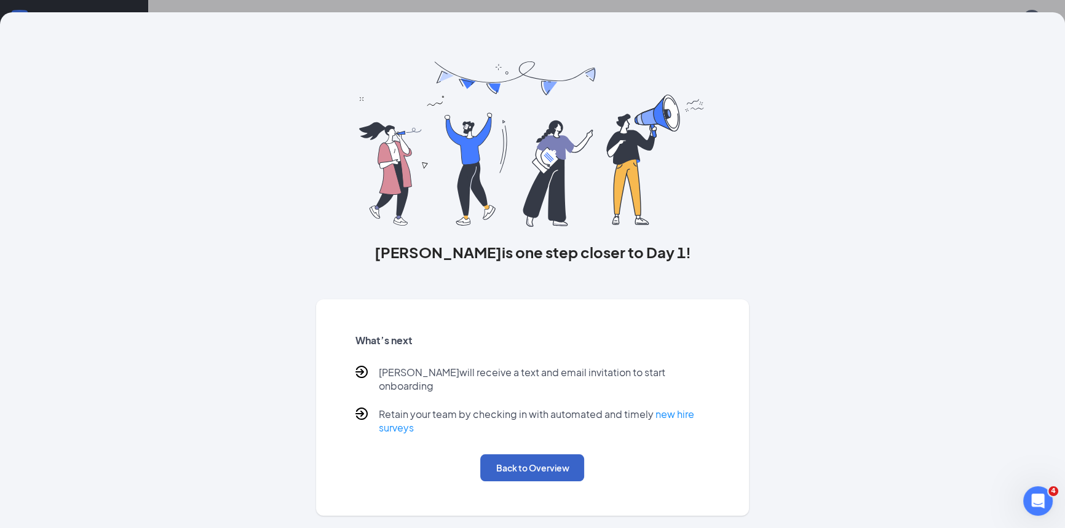
click at [548, 454] on button "Back to Overview" at bounding box center [532, 467] width 104 height 27
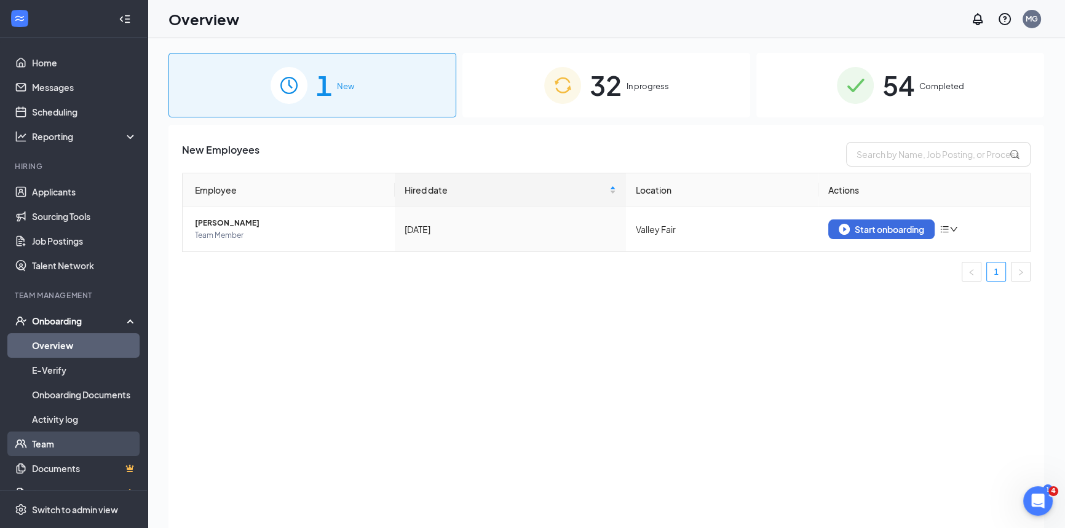
click at [43, 443] on link "Team" at bounding box center [84, 444] width 105 height 25
click at [229, 245] on td "Jande Lopez Team Member" at bounding box center [289, 229] width 212 height 44
click at [237, 223] on span "[PERSON_NAME]" at bounding box center [290, 223] width 190 height 12
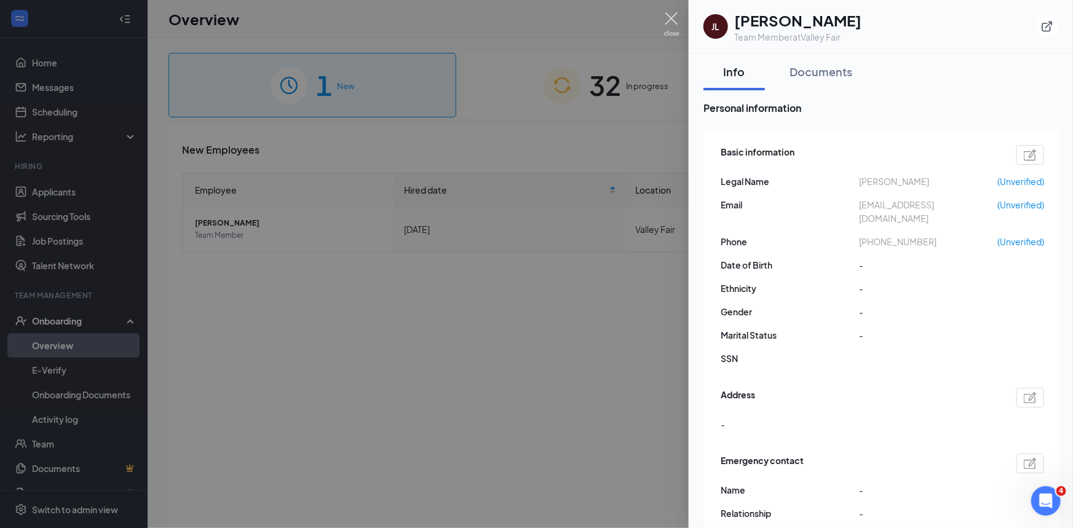
click at [669, 24] on img at bounding box center [671, 24] width 15 height 24
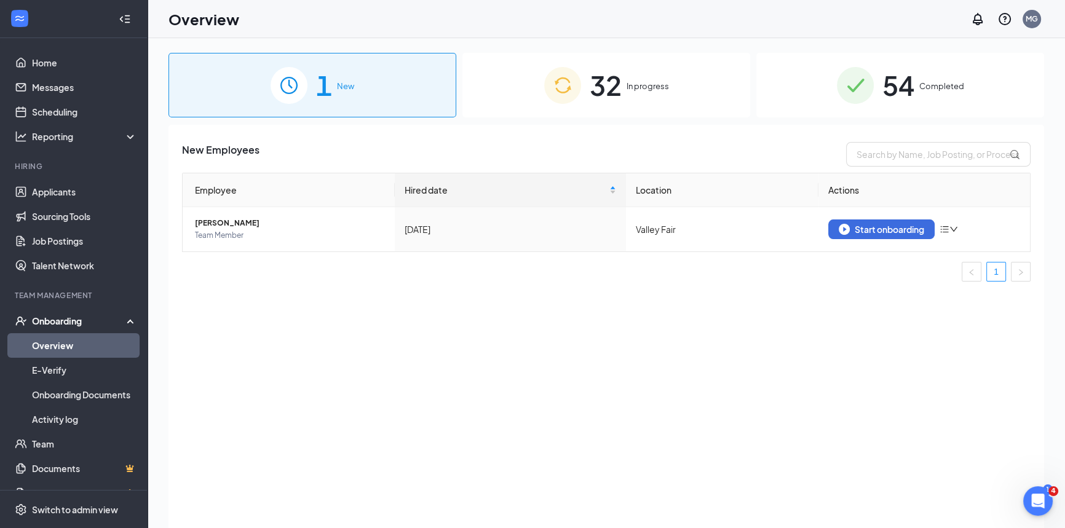
click at [639, 81] on span "In progress" at bounding box center [648, 86] width 42 height 12
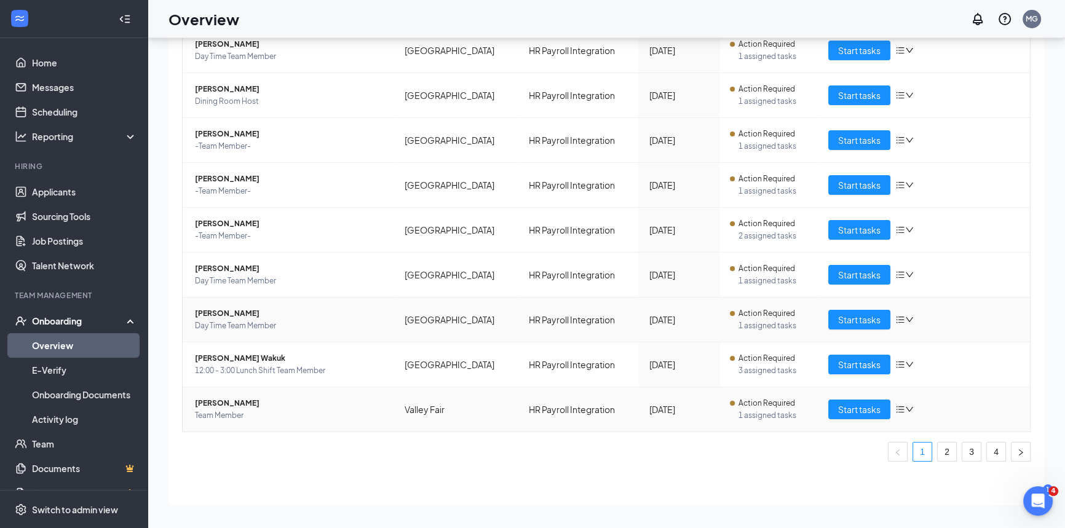
scroll to position [169, 0]
click at [987, 443] on link "4" at bounding box center [996, 451] width 18 height 18
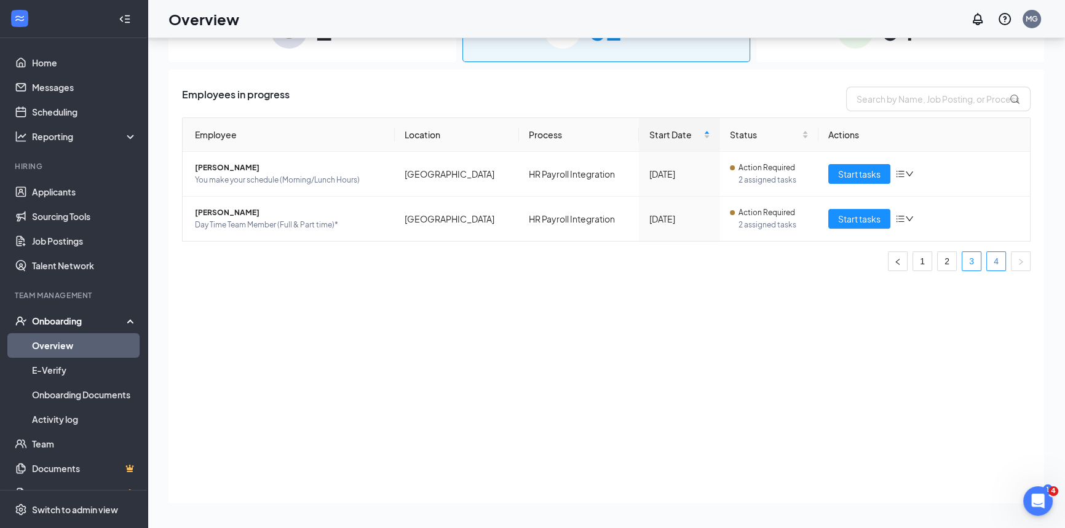
click at [977, 266] on link "3" at bounding box center [971, 261] width 18 height 18
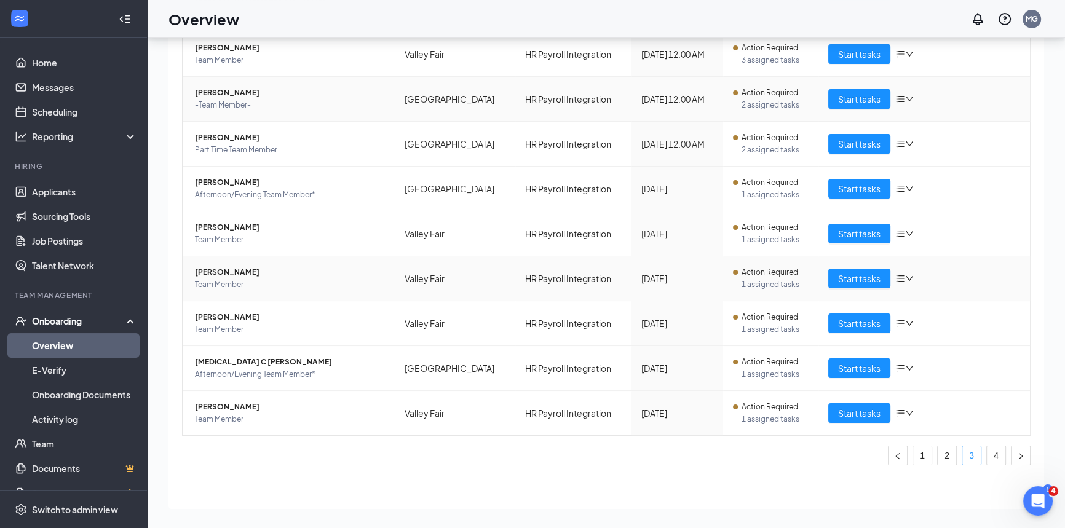
scroll to position [169, 0]
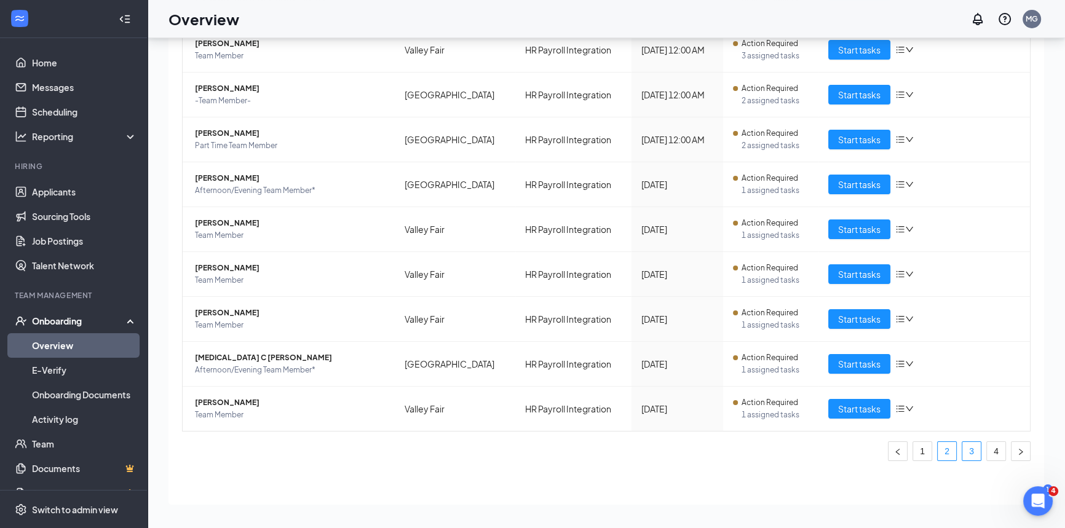
click at [941, 455] on link "2" at bounding box center [947, 451] width 18 height 18
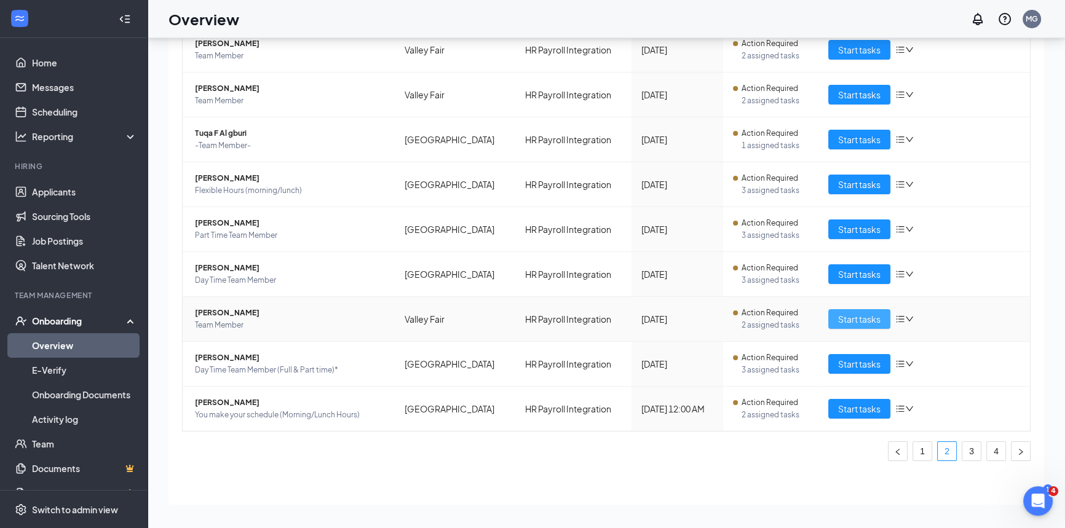
click at [847, 320] on span "Start tasks" at bounding box center [859, 319] width 42 height 14
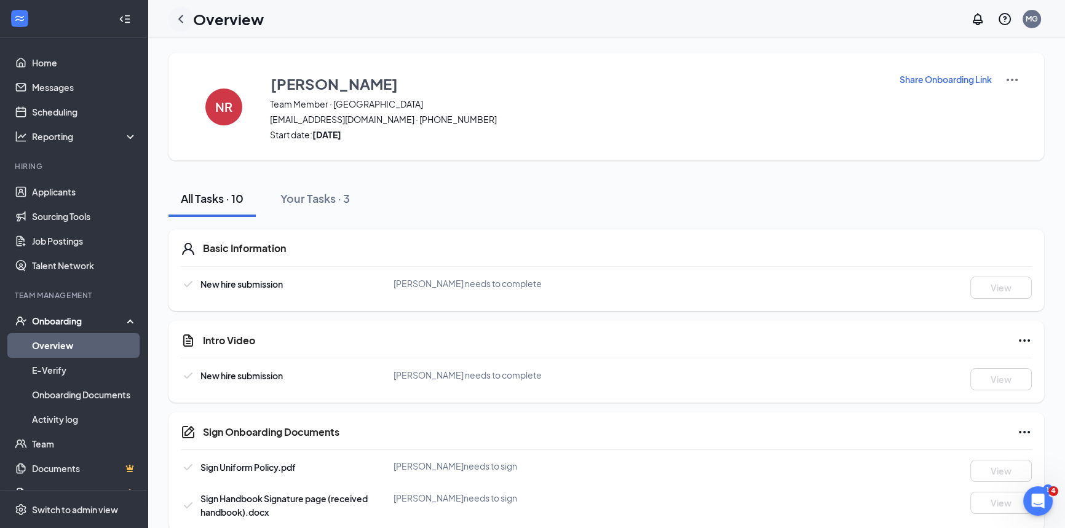
click at [176, 23] on icon "ChevronLeft" at bounding box center [180, 19] width 15 height 15
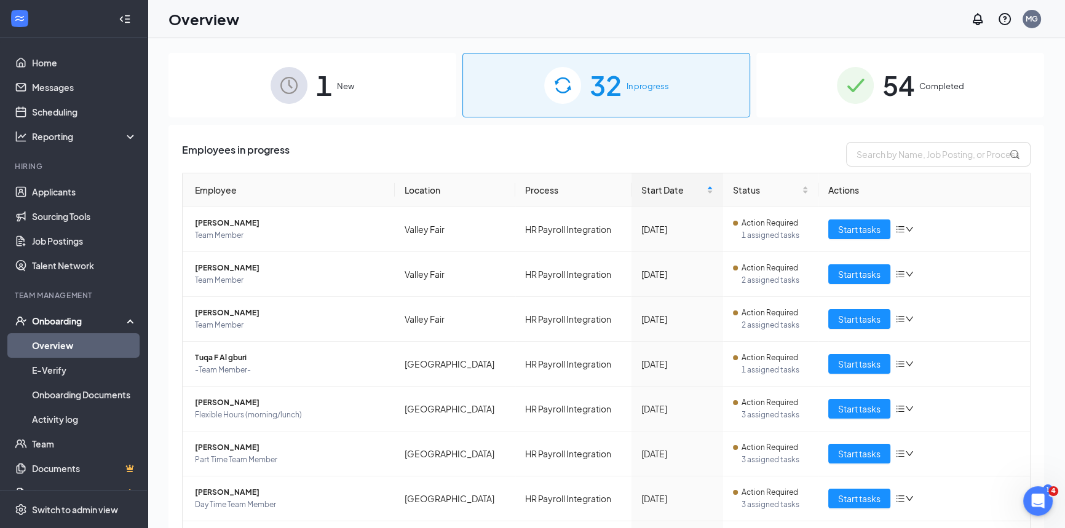
click at [345, 94] on div "1 New" at bounding box center [312, 85] width 288 height 65
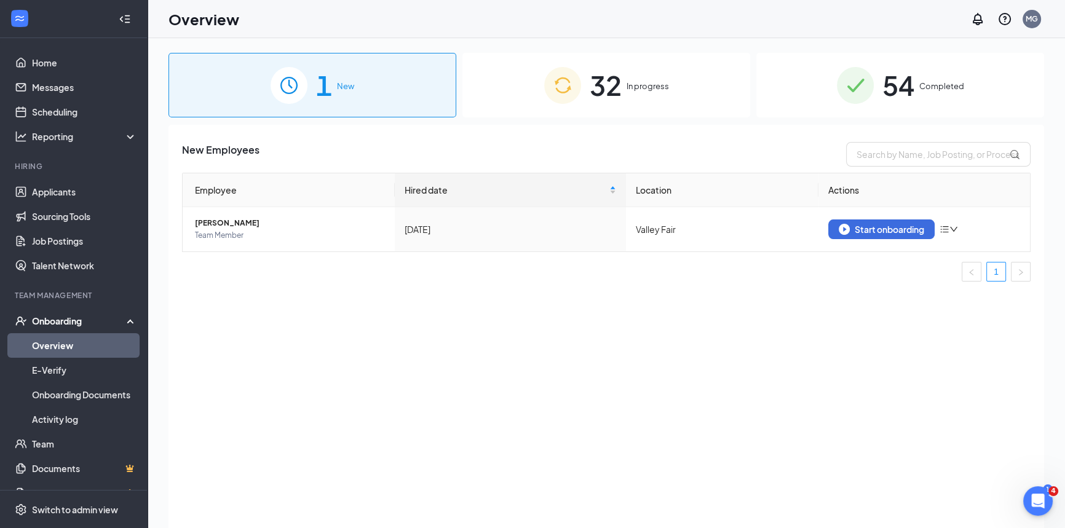
click at [646, 83] on span "In progress" at bounding box center [648, 86] width 42 height 12
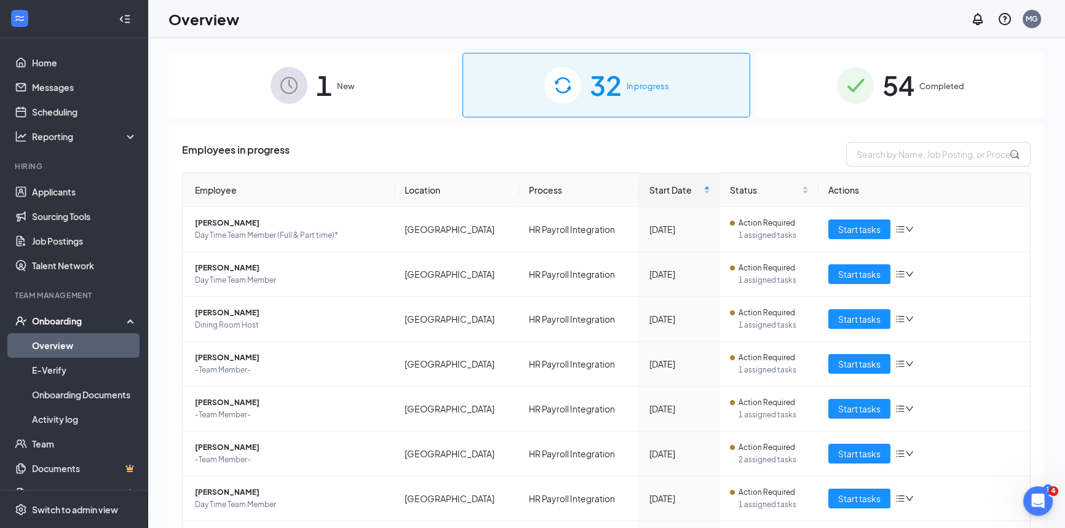
click at [966, 89] on div "54 Completed" at bounding box center [900, 85] width 288 height 65
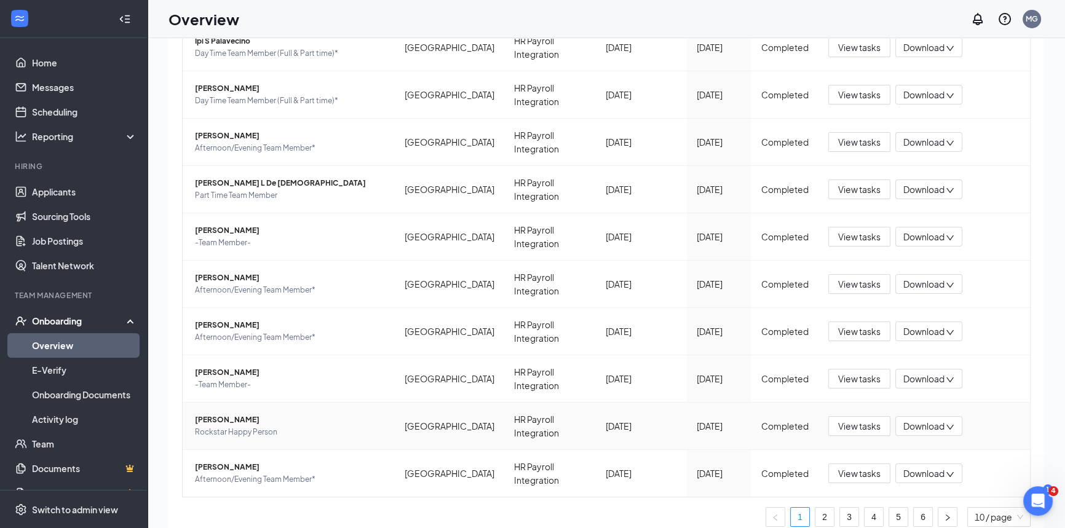
scroll to position [55, 0]
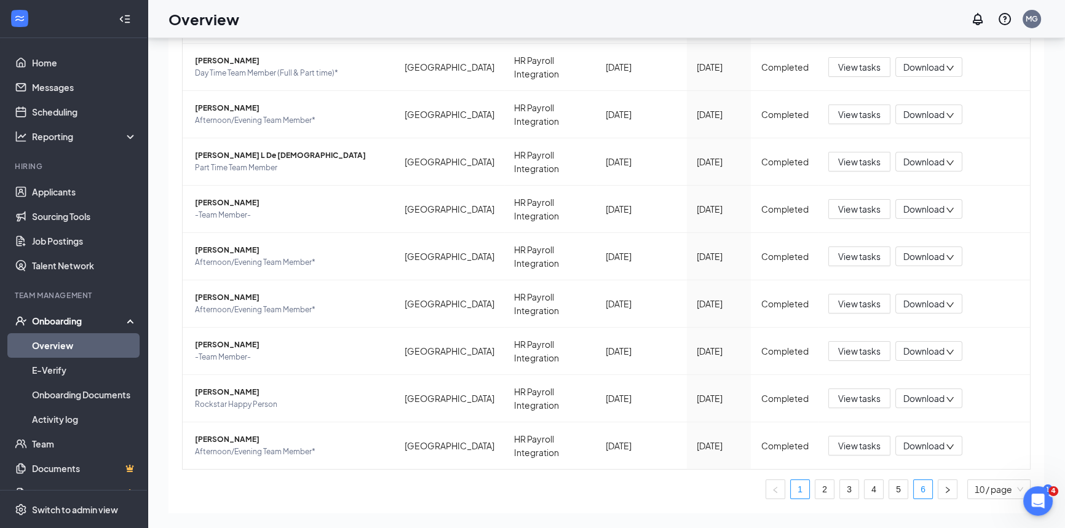
click at [914, 480] on link "6" at bounding box center [923, 489] width 18 height 18
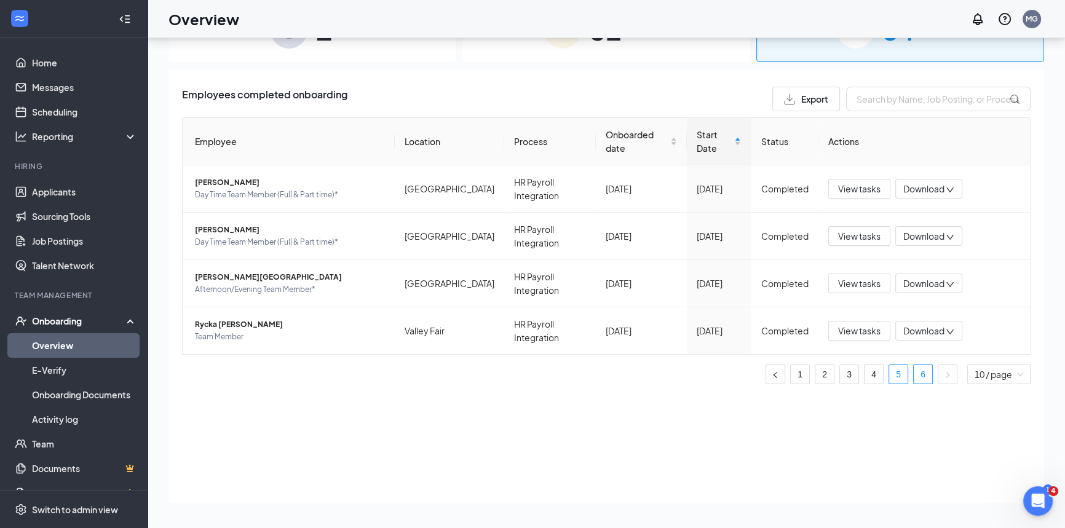
click at [896, 365] on link "5" at bounding box center [898, 374] width 18 height 18
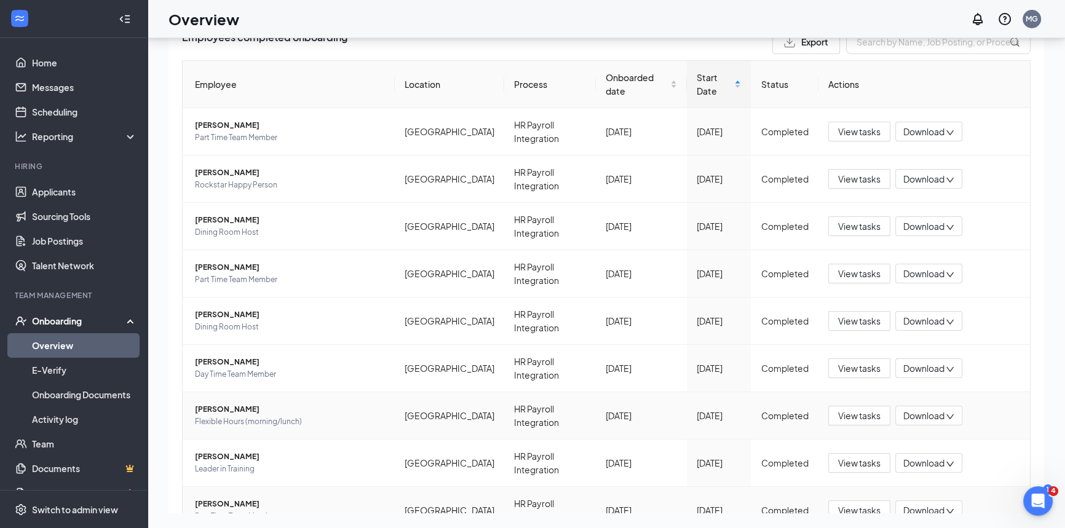
scroll to position [113, 0]
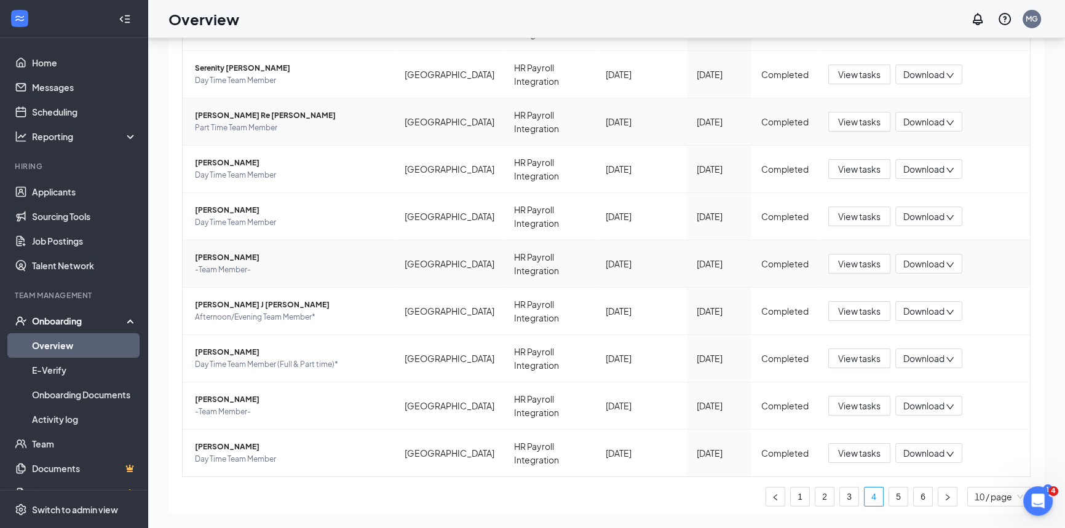
scroll to position [167, 0]
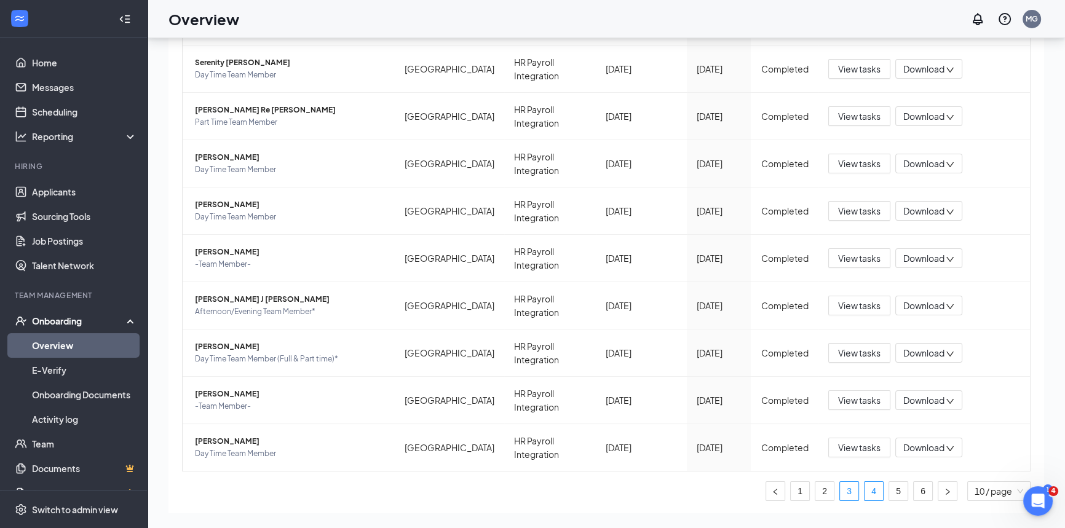
click at [840, 482] on link "3" at bounding box center [849, 491] width 18 height 18
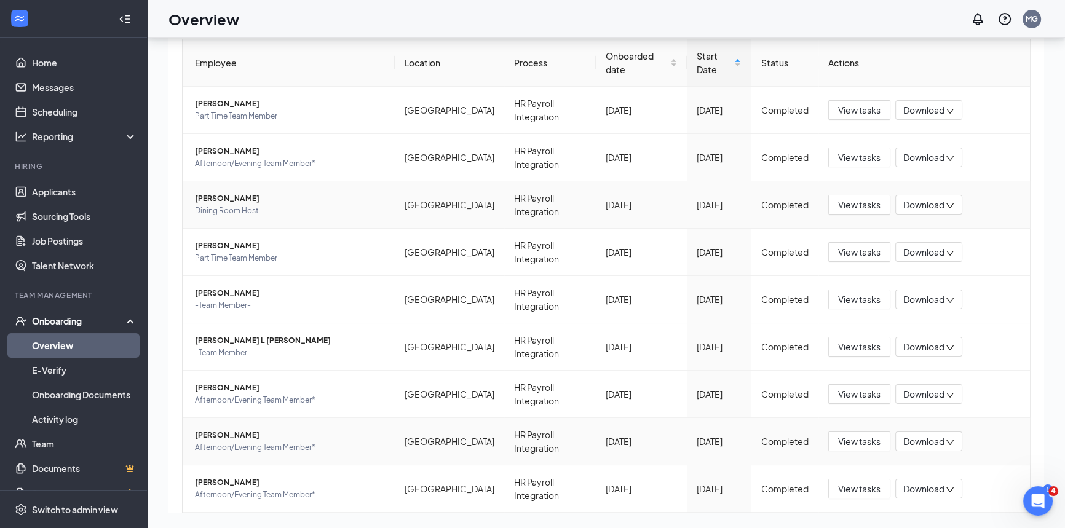
scroll to position [169, 0]
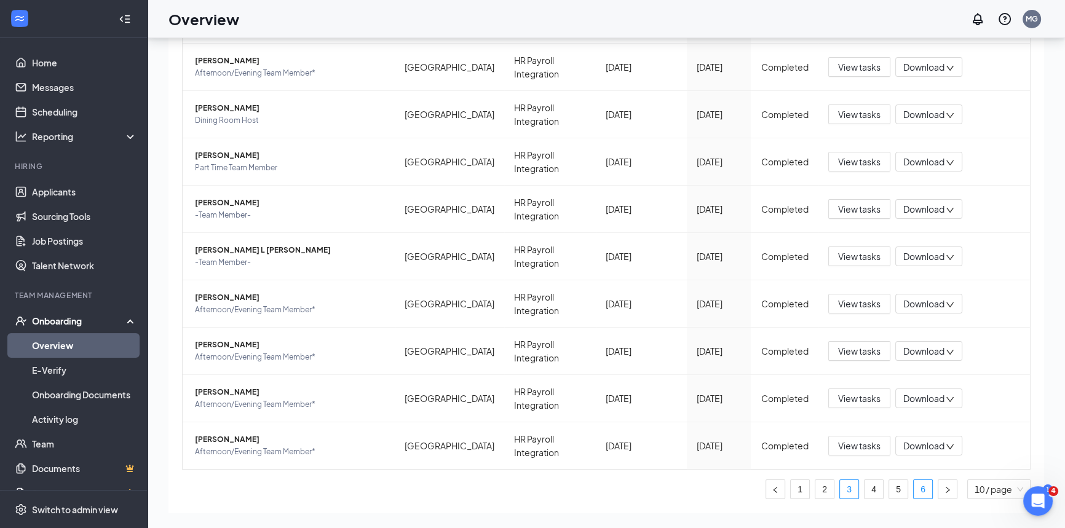
click at [914, 480] on link "6" at bounding box center [923, 489] width 18 height 18
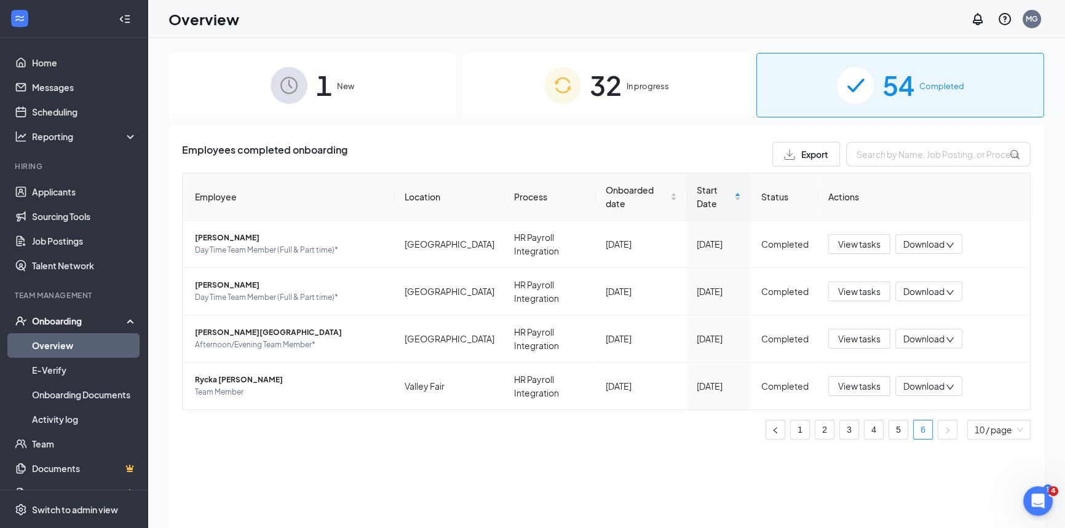
click at [638, 100] on div "32 In progress" at bounding box center [606, 85] width 288 height 65
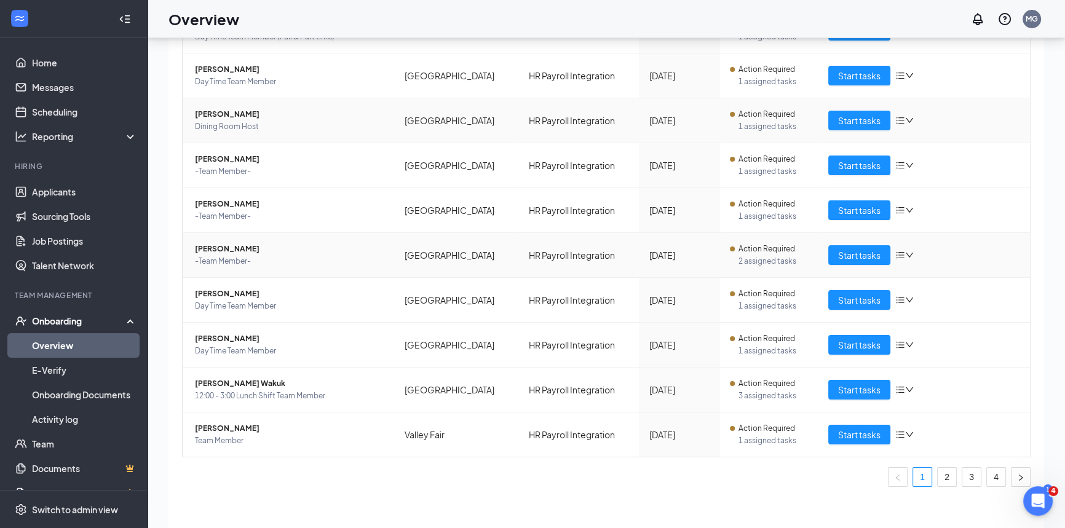
scroll to position [55, 0]
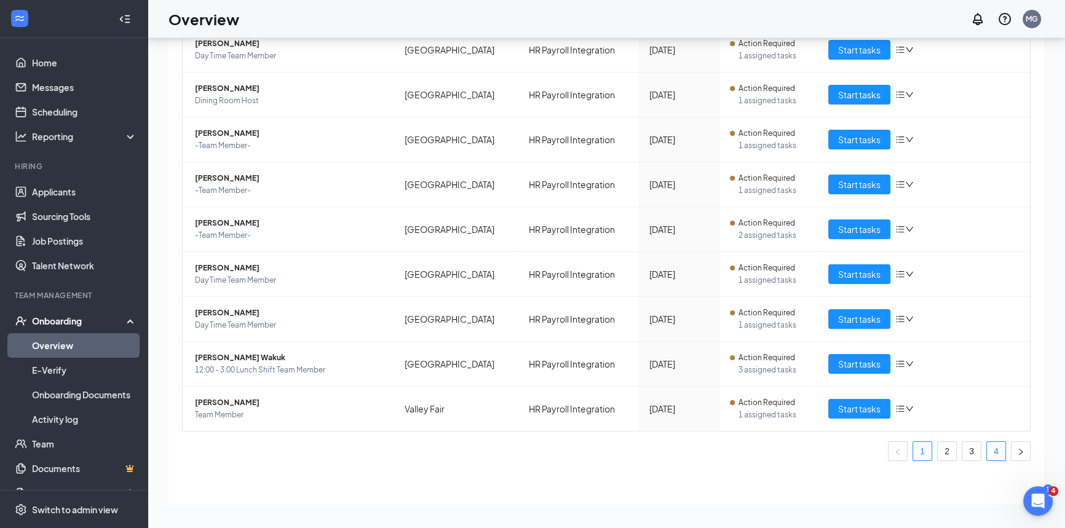
click at [987, 449] on link "4" at bounding box center [996, 451] width 18 height 18
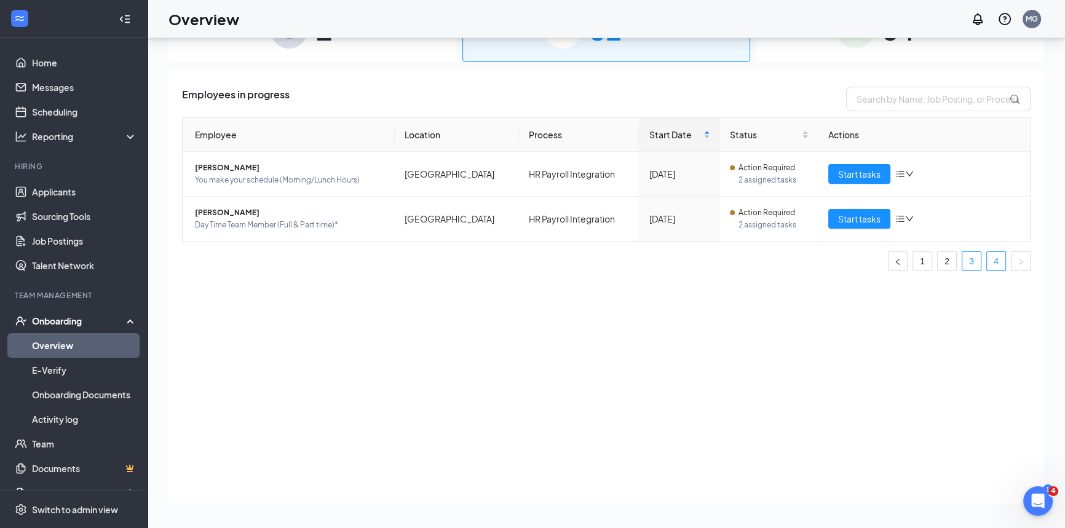
click at [971, 264] on link "3" at bounding box center [971, 261] width 18 height 18
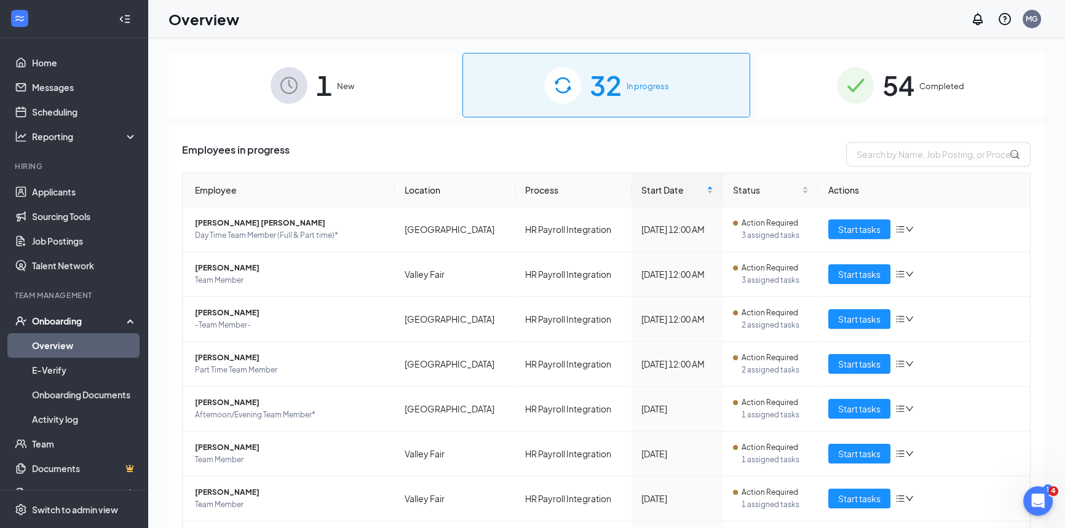
click at [887, 83] on span "54" at bounding box center [898, 85] width 32 height 42
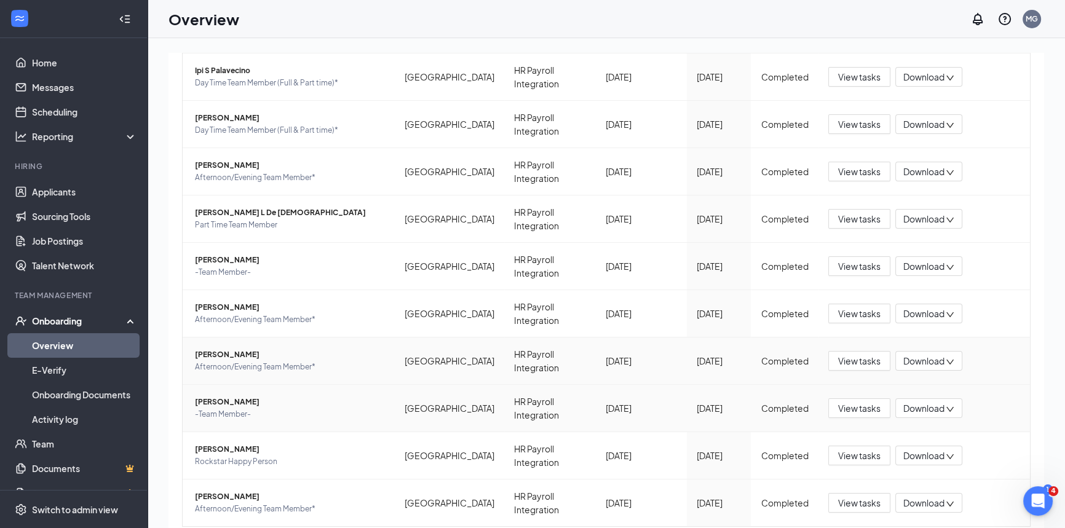
scroll to position [169, 0]
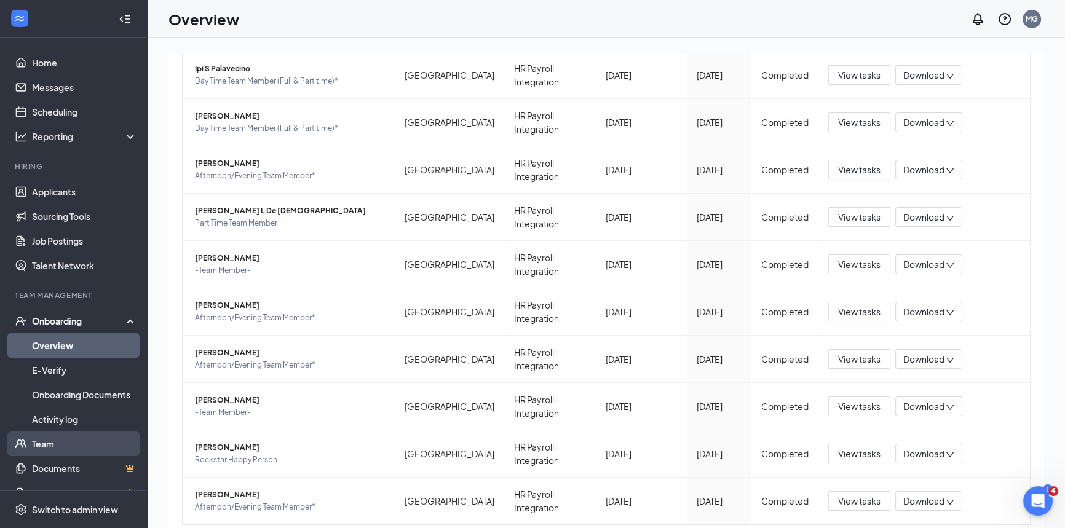
click at [66, 447] on link "Team" at bounding box center [84, 444] width 105 height 25
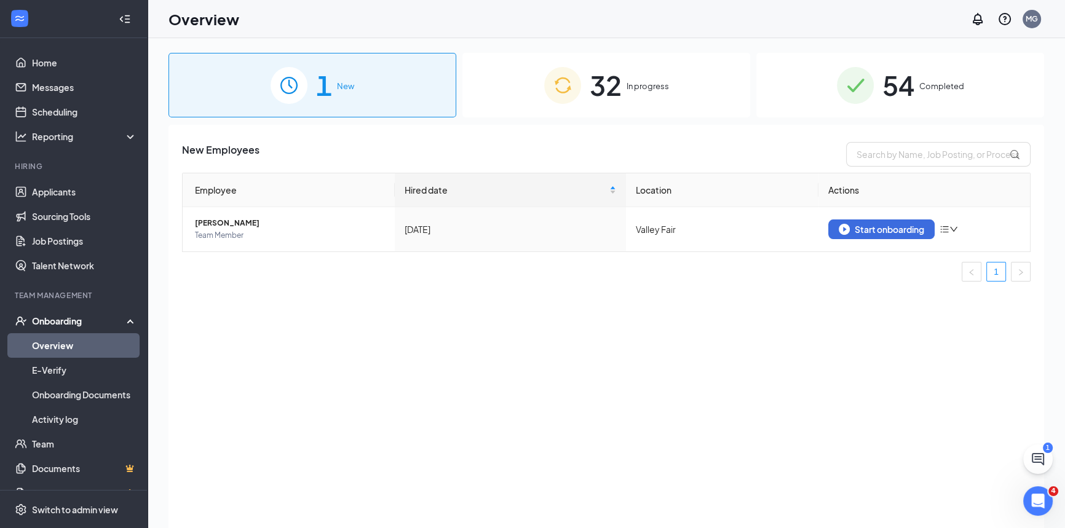
click at [938, 87] on span "Completed" at bounding box center [941, 86] width 45 height 12
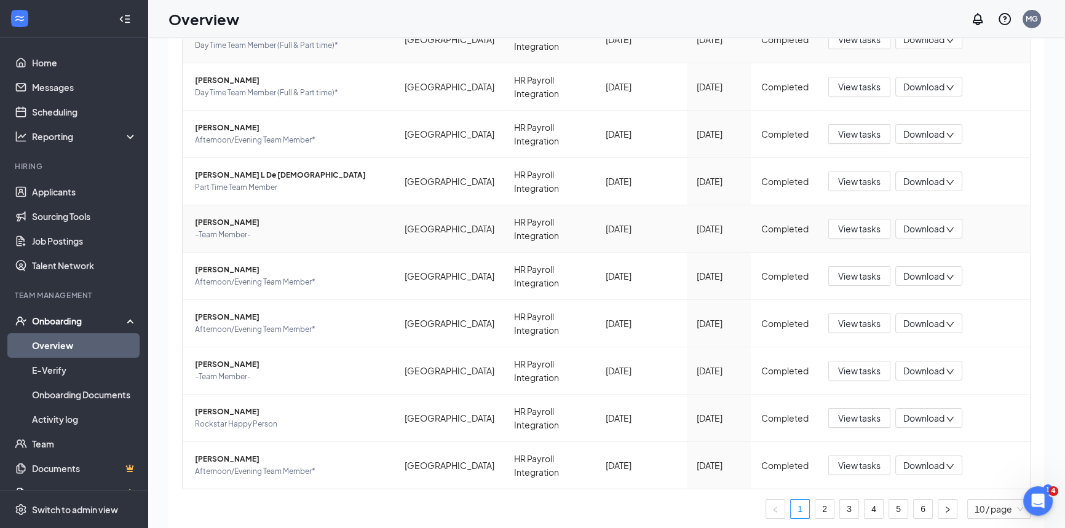
scroll to position [55, 0]
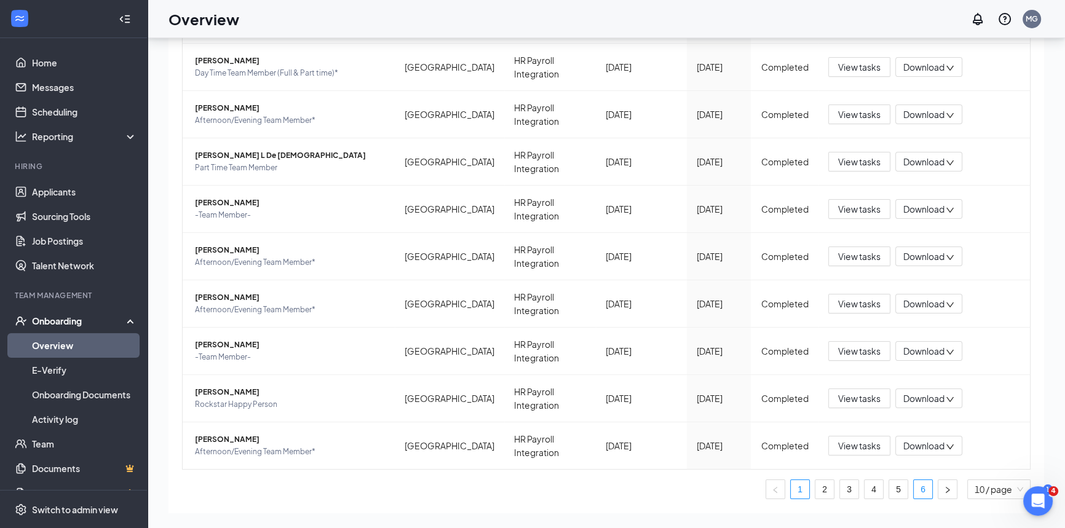
click at [914, 480] on link "6" at bounding box center [923, 489] width 18 height 18
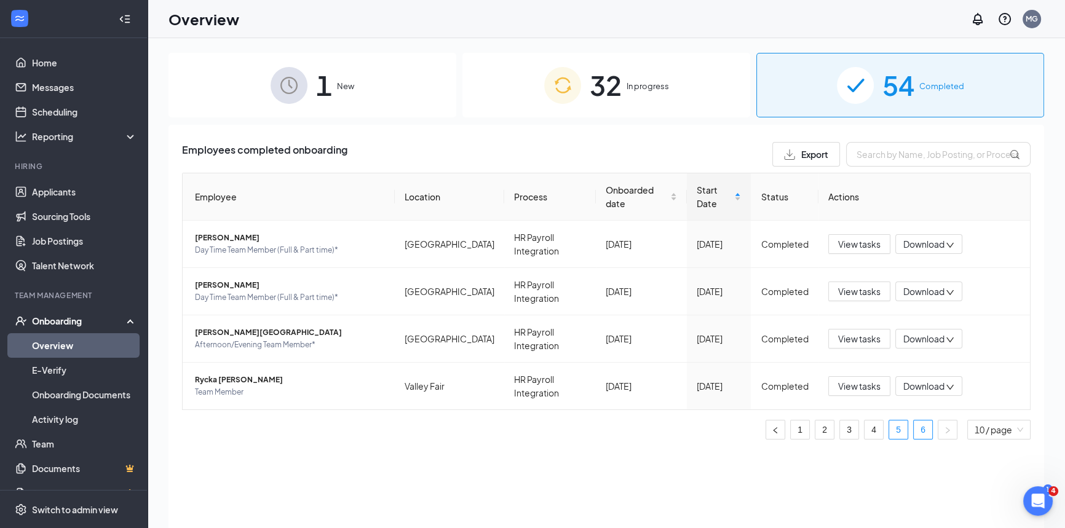
click at [903, 421] on link "5" at bounding box center [898, 430] width 18 height 18
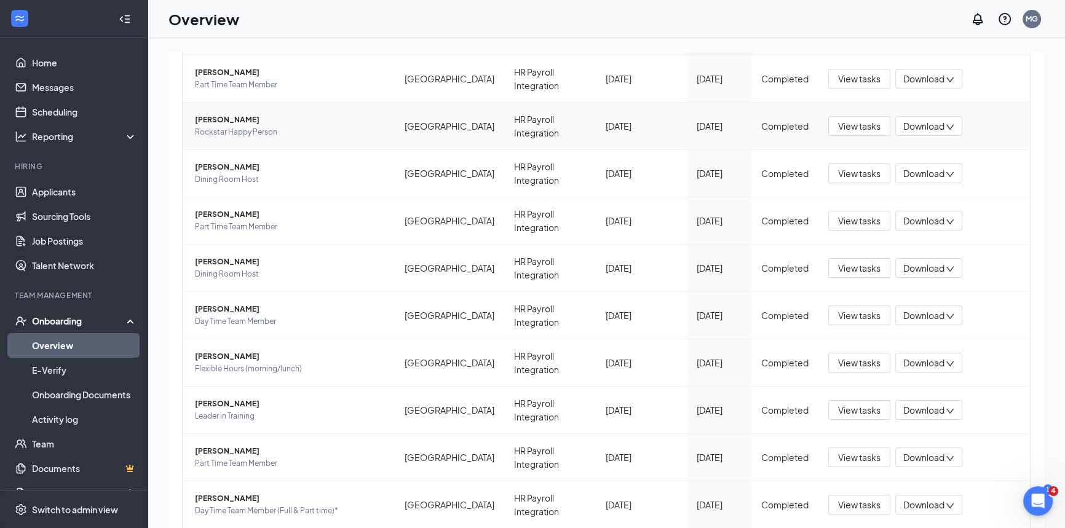
scroll to position [167, 0]
click at [63, 440] on link "Team" at bounding box center [84, 444] width 105 height 25
